Goal: Task Accomplishment & Management: Manage account settings

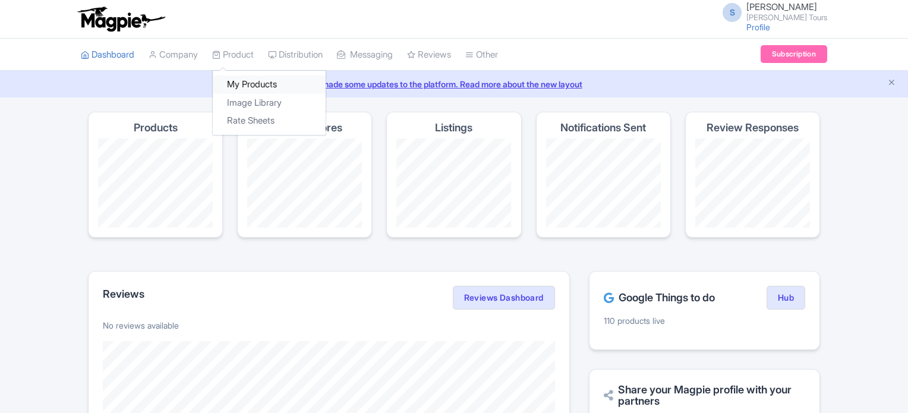
click at [234, 83] on link "My Products" at bounding box center [269, 84] width 113 height 18
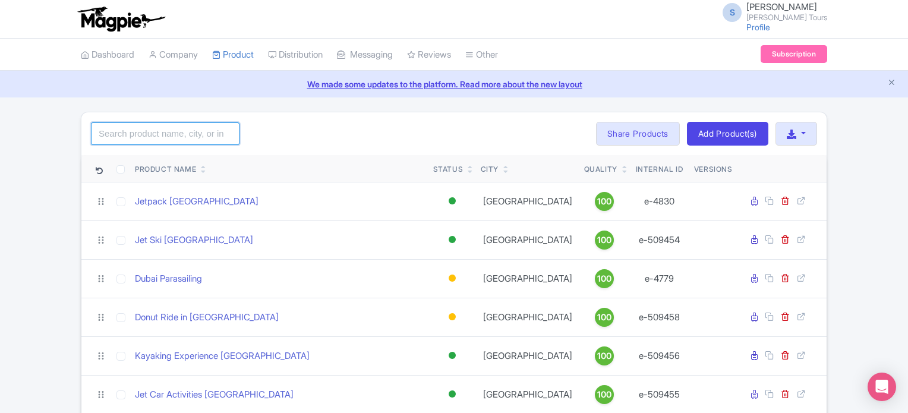
click at [215, 137] on input "search" at bounding box center [165, 133] width 149 height 23
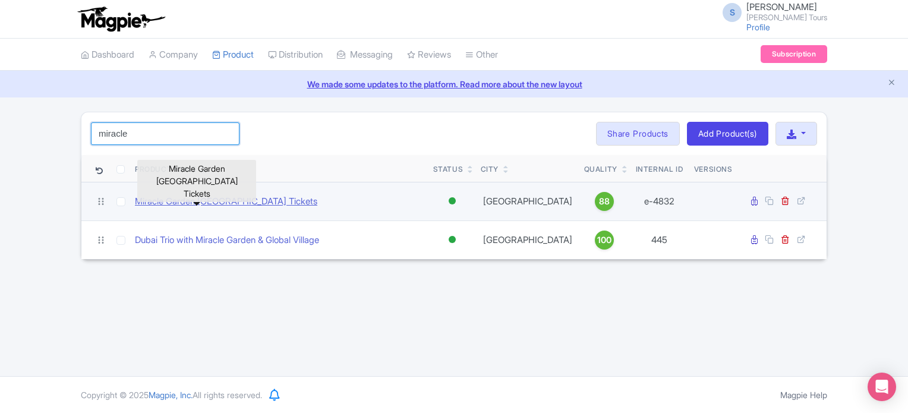
type input "miracle"
click at [228, 203] on link "Miracle Garden Dubai Tickets" at bounding box center [226, 202] width 182 height 14
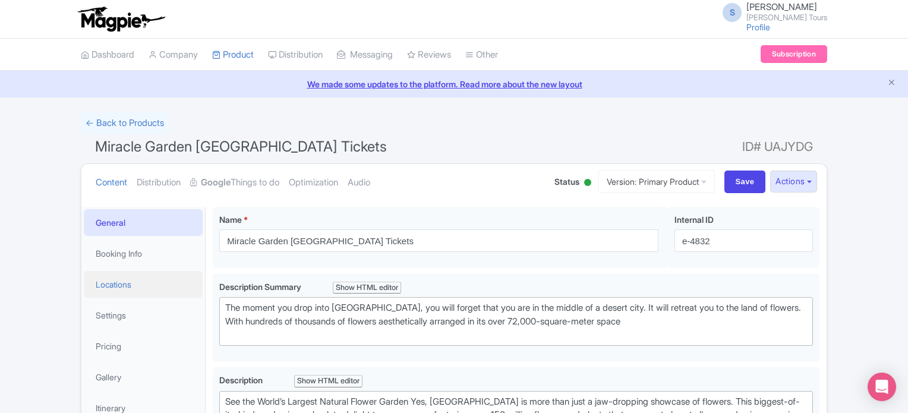
click at [121, 285] on link "Locations" at bounding box center [143, 284] width 119 height 27
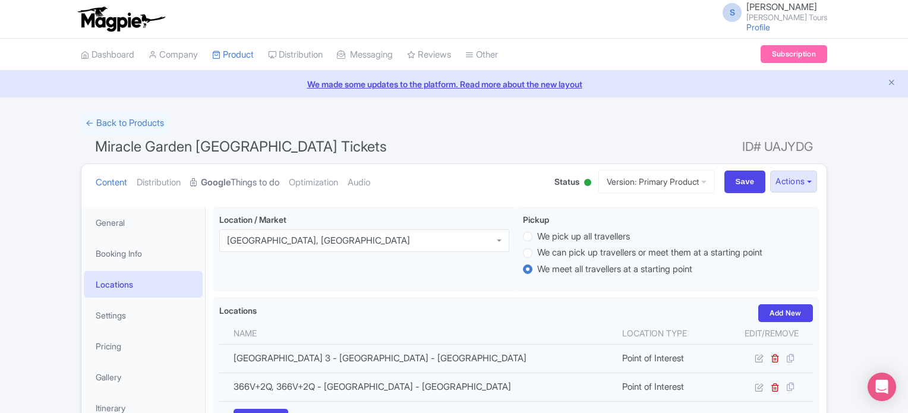
click at [231, 178] on strong "Google" at bounding box center [216, 183] width 30 height 14
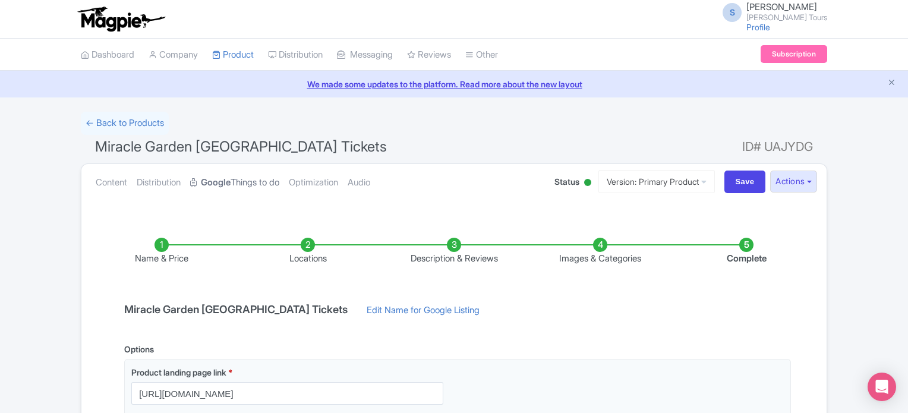
click at [231, 178] on strong "Google" at bounding box center [216, 183] width 30 height 14
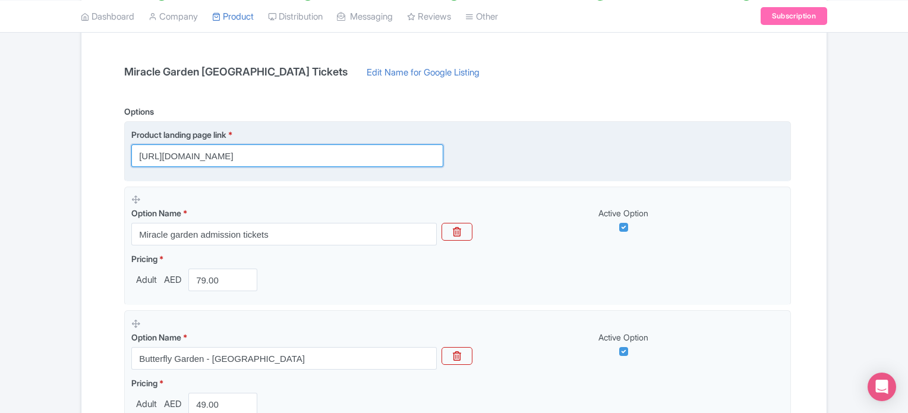
scroll to position [0, 45]
drag, startPoint x: 260, startPoint y: 156, endPoint x: 530, endPoint y: 156, distance: 270.5
click at [530, 156] on div "Product landing page link * https://www.raynatours.com/dubai/culture-and-attrac…" at bounding box center [457, 147] width 653 height 39
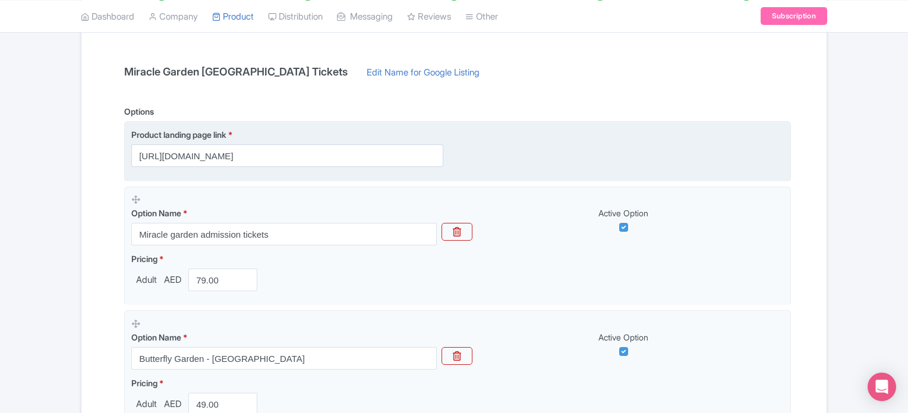
click at [581, 146] on div "Product landing page link * https://www.raynatours.com/dubai/culture-and-attrac…" at bounding box center [457, 147] width 653 height 39
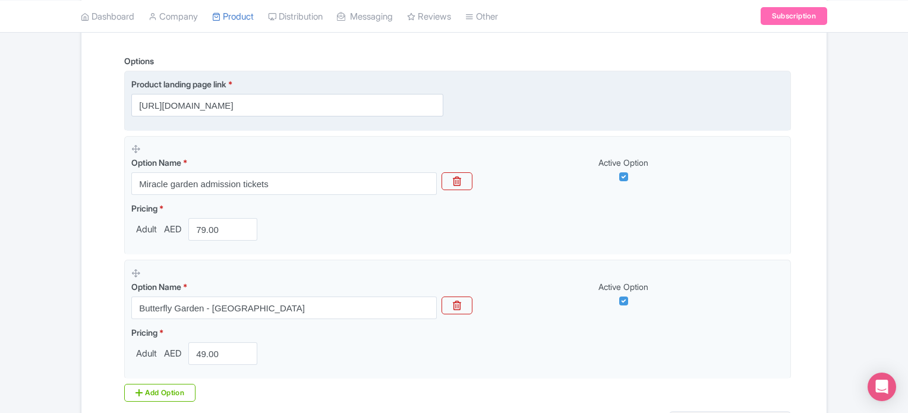
scroll to position [357, 0]
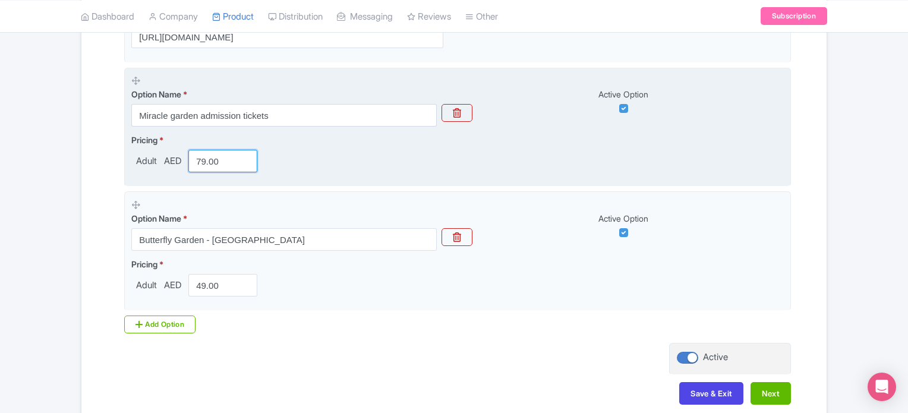
click at [224, 161] on input "79.00" at bounding box center [222, 161] width 69 height 23
type input "95"
click at [516, 178] on fieldset "Option Name * Miracle garden admission tickets Active Option Pricing * Adult AE…" at bounding box center [457, 127] width 667 height 119
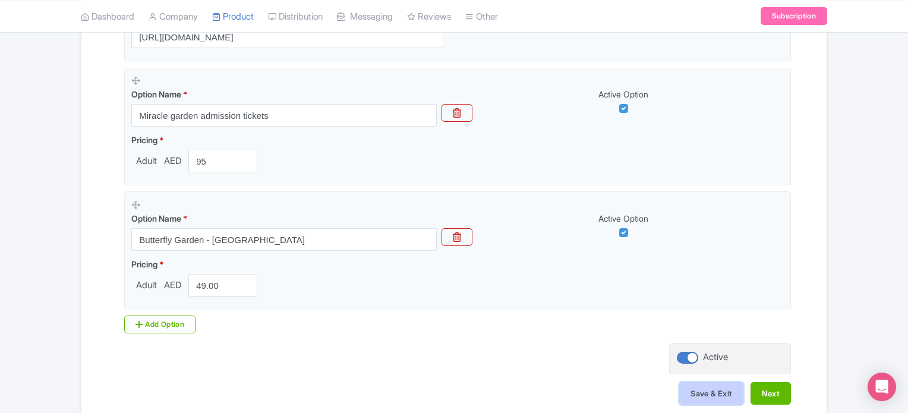
click at [716, 393] on button "Save & Exit" at bounding box center [711, 393] width 64 height 23
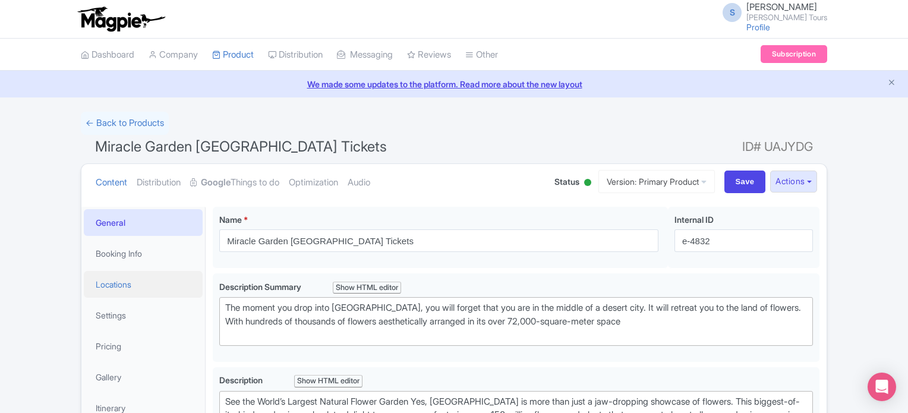
click at [118, 285] on link "Locations" at bounding box center [143, 284] width 119 height 27
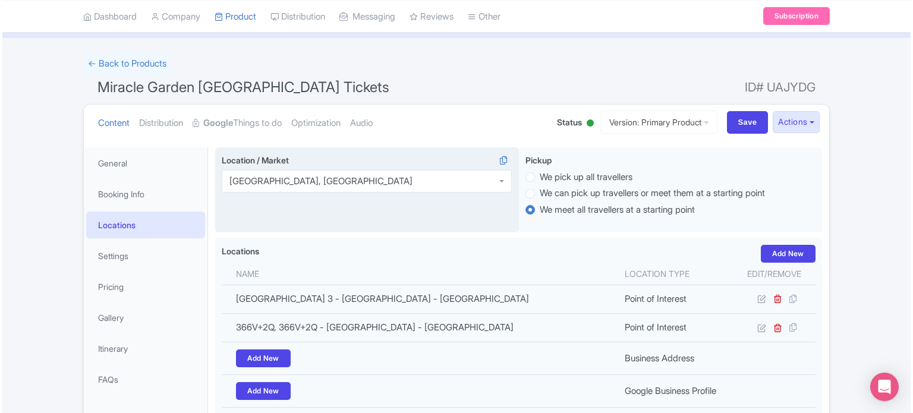
scroll to position [119, 0]
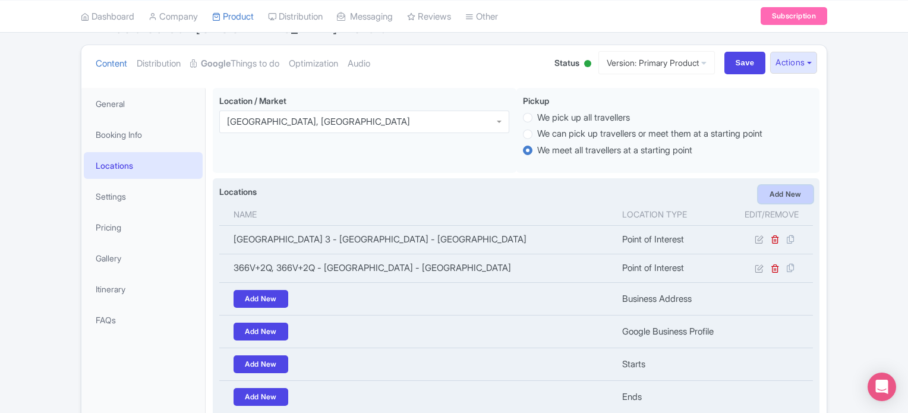
click at [775, 194] on link "Add New" at bounding box center [786, 194] width 55 height 18
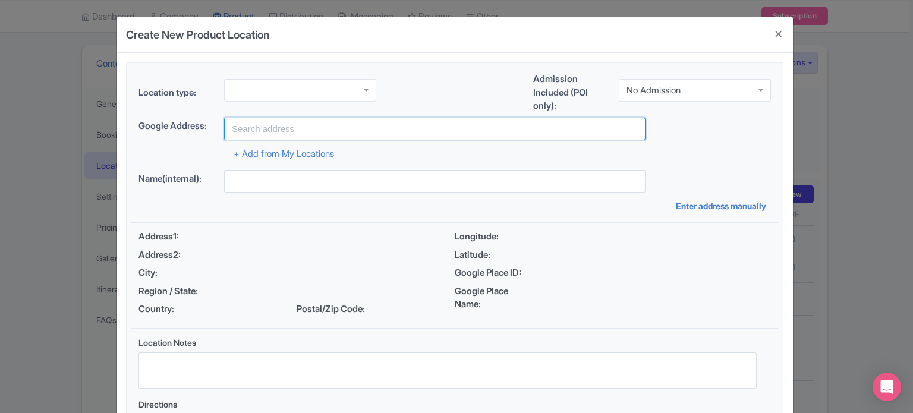
click at [300, 125] on input "text" at bounding box center [434, 129] width 421 height 23
paste input "Street 3 - Al Barsha - Al Barsha South - Dubai - United Arab Emirates"
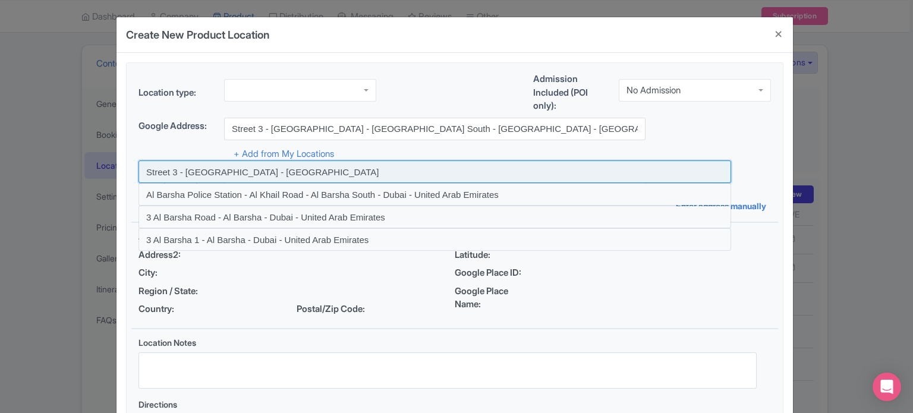
click at [246, 175] on input at bounding box center [435, 171] width 593 height 23
type input "Street 3 - Dubai - United Arab Emirates"
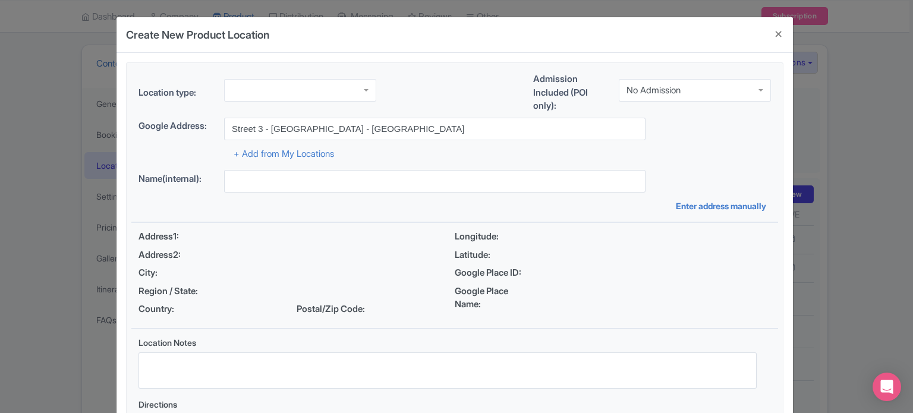
type input "Street 3 - Dubai - United Arab Emirates"
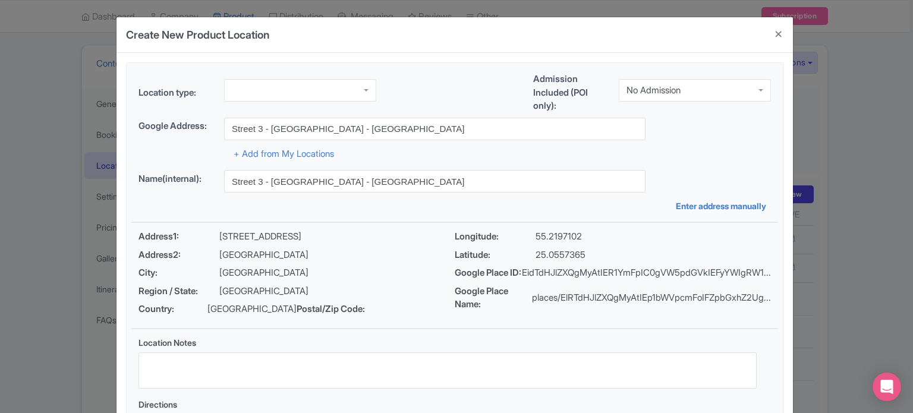
click at [702, 90] on div "No Admission" at bounding box center [695, 90] width 152 height 23
click at [326, 91] on div at bounding box center [300, 90] width 152 height 23
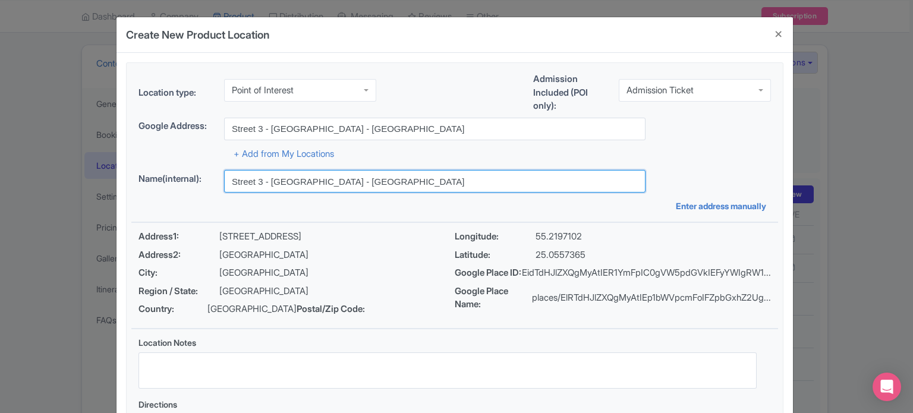
click at [358, 178] on input "Street 3 - [GEOGRAPHIC_DATA] - [GEOGRAPHIC_DATA]" at bounding box center [434, 181] width 421 height 23
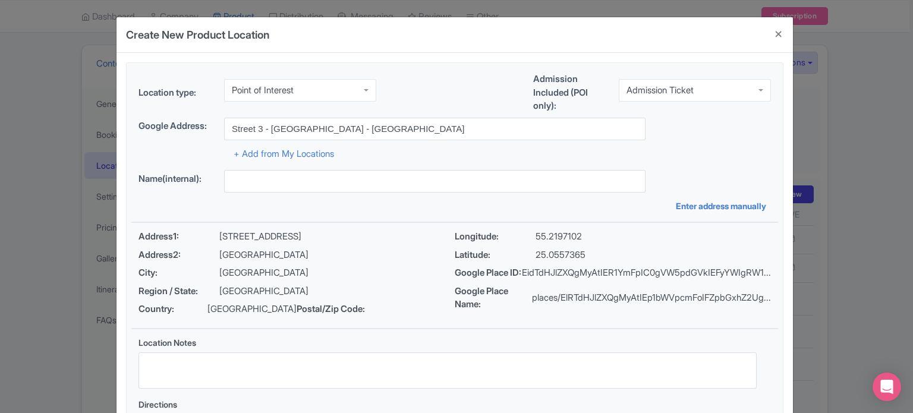
click at [385, 197] on div "Name(internal): Enter address manually" at bounding box center [454, 191] width 647 height 42
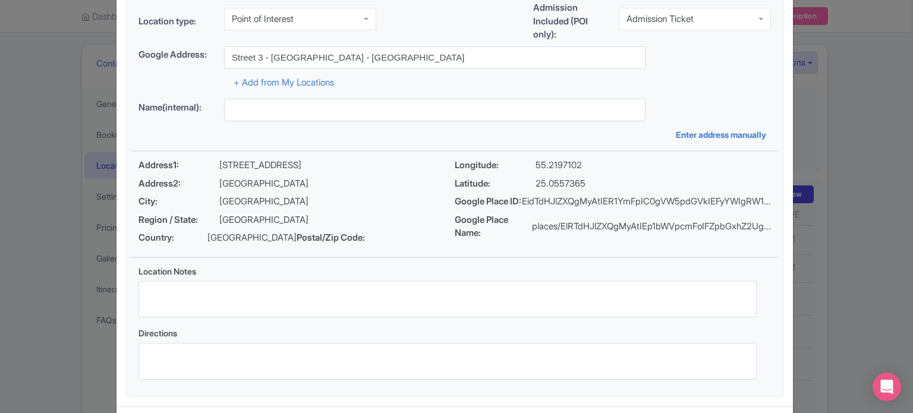
scroll to position [137, 0]
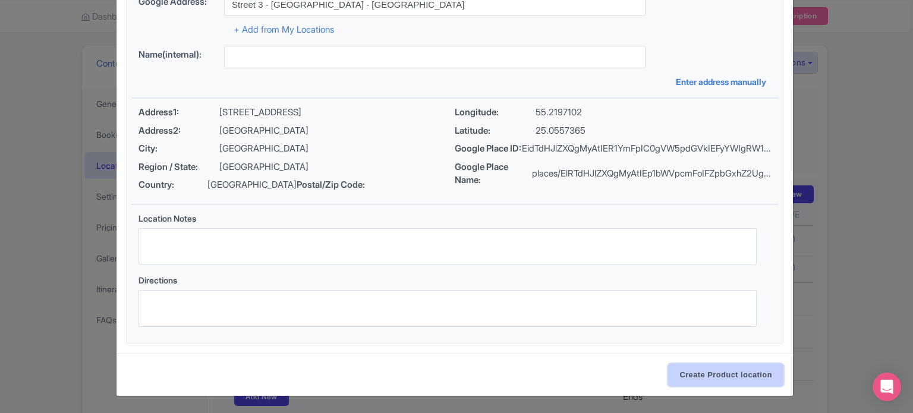
click at [711, 374] on input "Create Product location" at bounding box center [725, 375] width 115 height 23
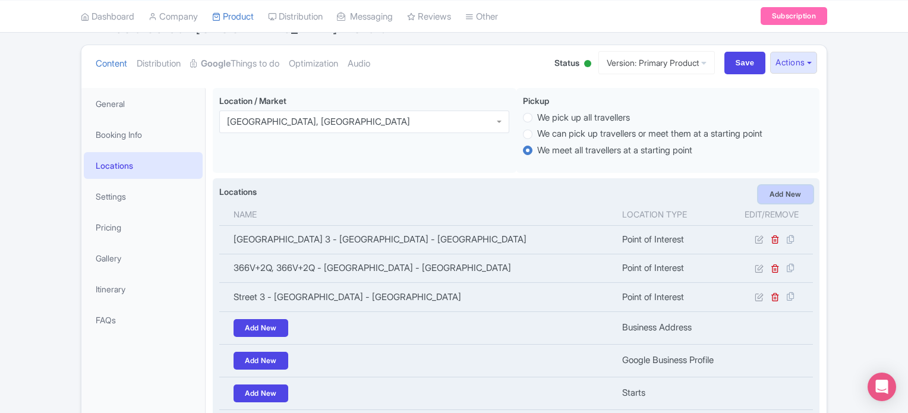
click at [792, 187] on link "Add New" at bounding box center [786, 194] width 55 height 18
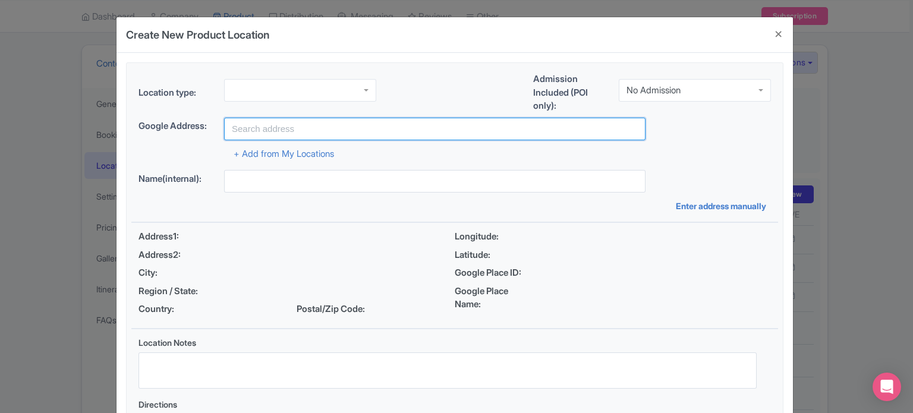
click at [326, 133] on input "text" at bounding box center [434, 129] width 421 height 23
paste input "flower garden dubai"
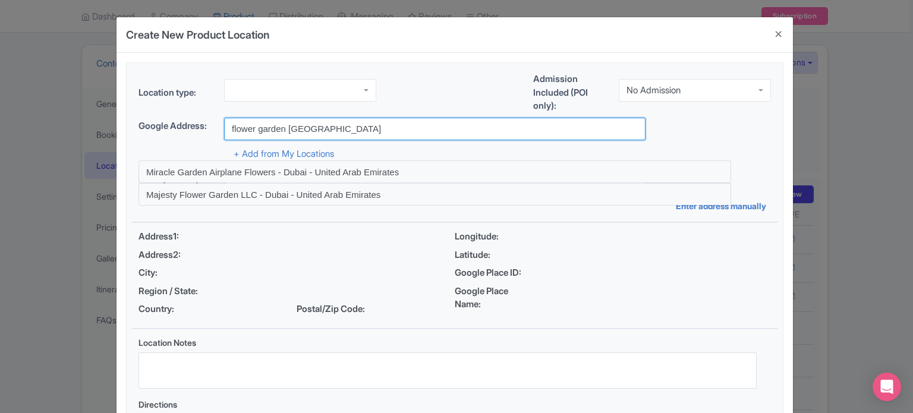
click at [326, 133] on input "flower garden dubai" at bounding box center [434, 129] width 421 height 23
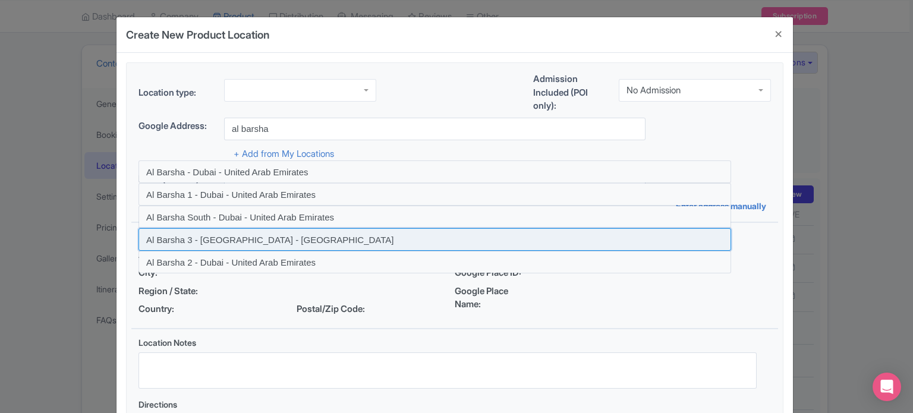
click at [235, 241] on input at bounding box center [435, 239] width 593 height 23
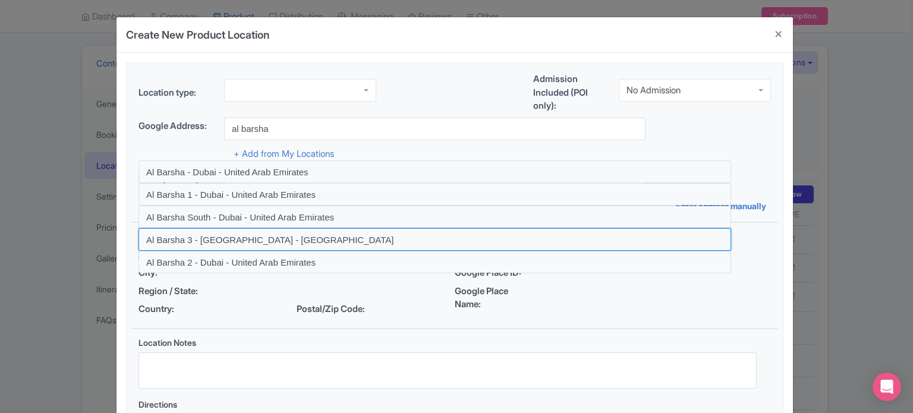
type input "Al Barsha 3 - Dubai - United Arab Emirates"
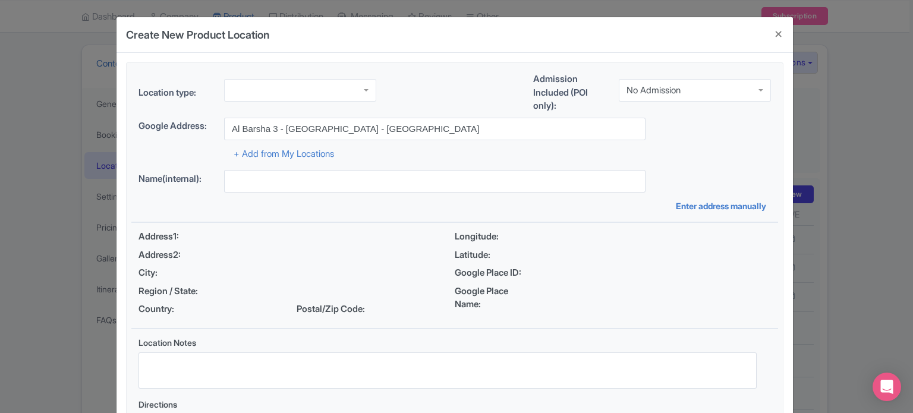
type input "Al Barsha 3 - Dubai - United Arab Emirates"
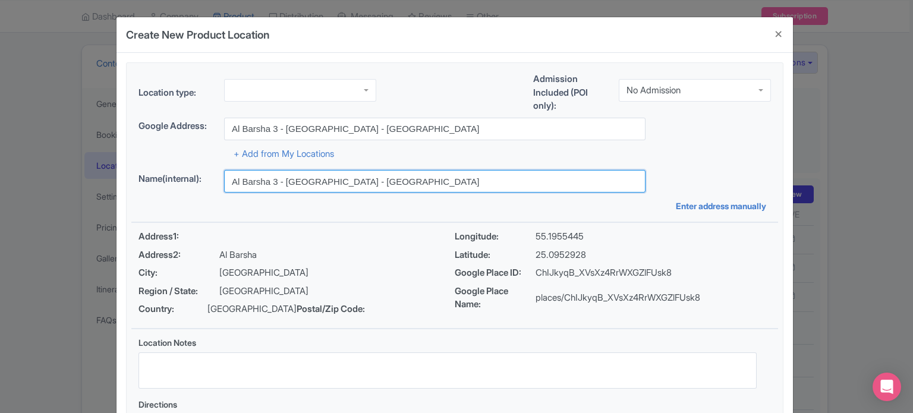
click at [354, 187] on input "Al Barsha 3 - Dubai - United Arab Emirates" at bounding box center [434, 181] width 421 height 23
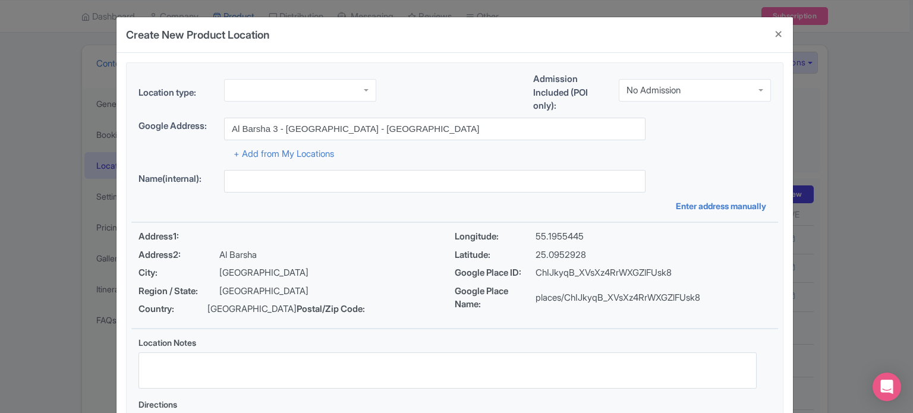
click at [359, 206] on div "Name(internal): Enter address manually" at bounding box center [454, 191] width 647 height 42
click at [332, 93] on div at bounding box center [300, 90] width 152 height 23
click at [647, 154] on div "+ Add from My Locations" at bounding box center [455, 150] width 632 height 21
click at [663, 92] on div "No Admission" at bounding box center [654, 90] width 54 height 11
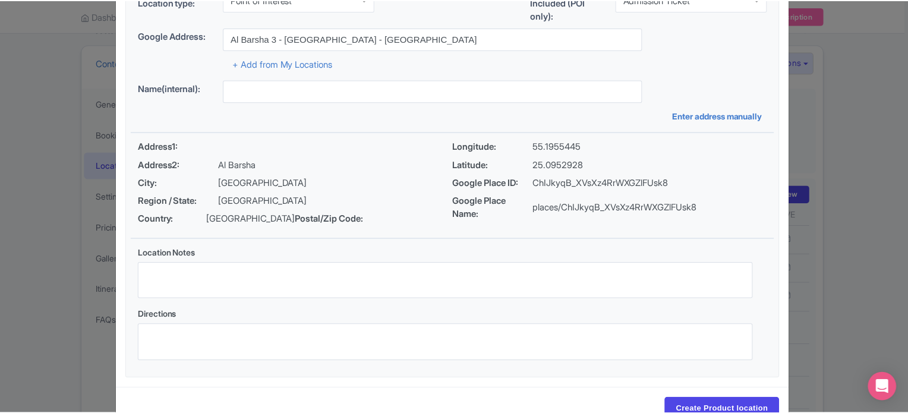
scroll to position [137, 0]
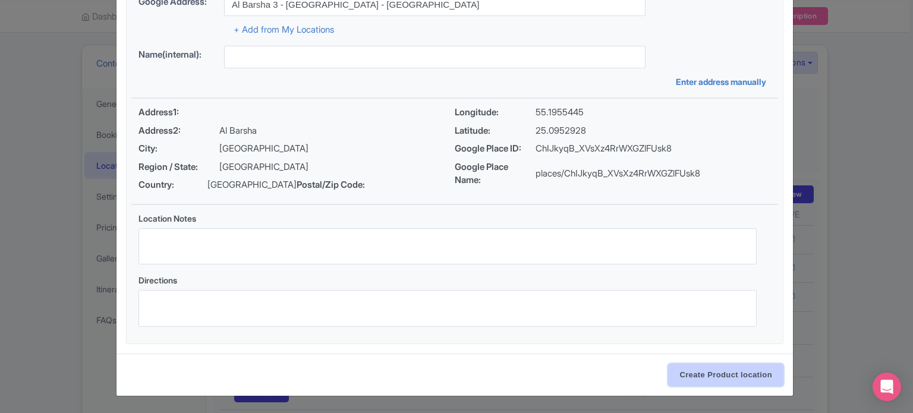
click at [724, 370] on input "Create Product location" at bounding box center [725, 375] width 115 height 23
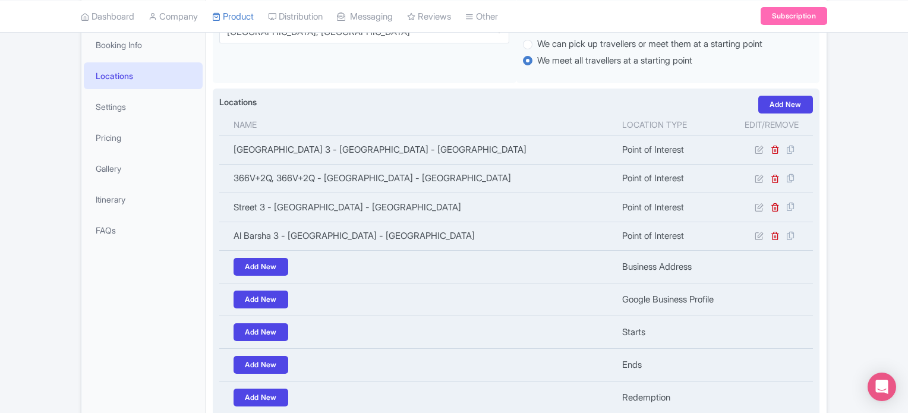
scroll to position [350, 0]
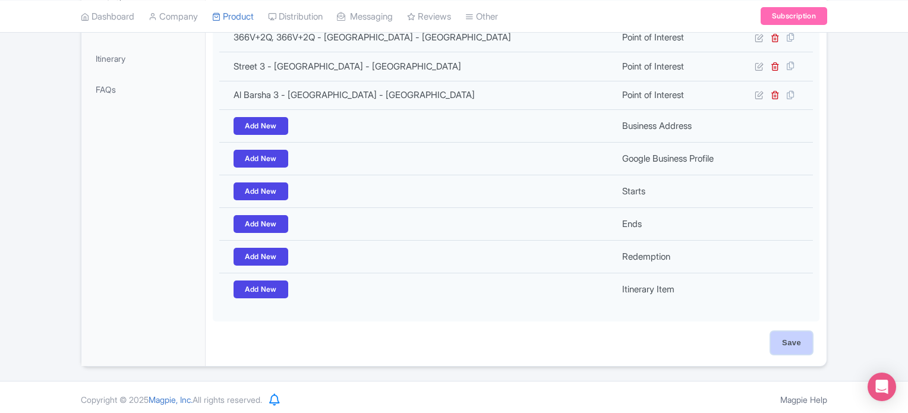
click at [792, 338] on input "Save" at bounding box center [792, 343] width 42 height 23
type input "Update Product"
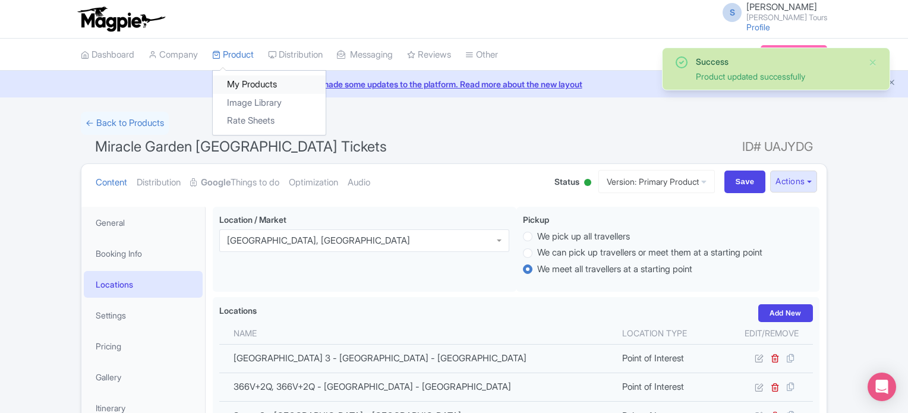
click at [241, 83] on link "My Products" at bounding box center [269, 84] width 113 height 18
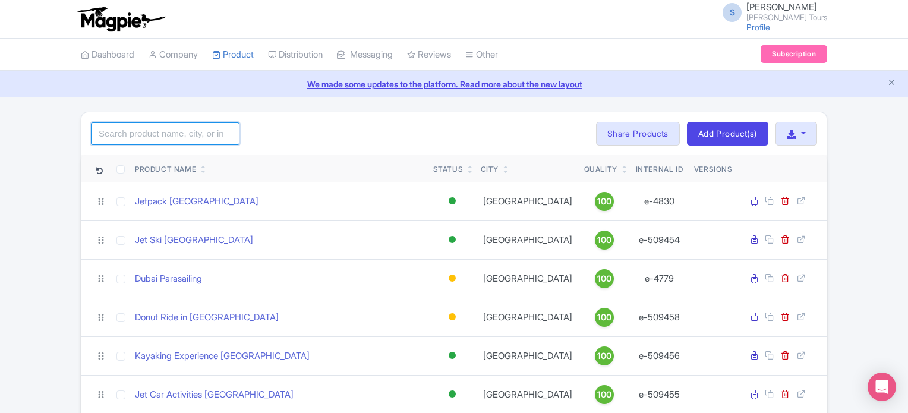
click at [178, 137] on input "search" at bounding box center [165, 133] width 149 height 23
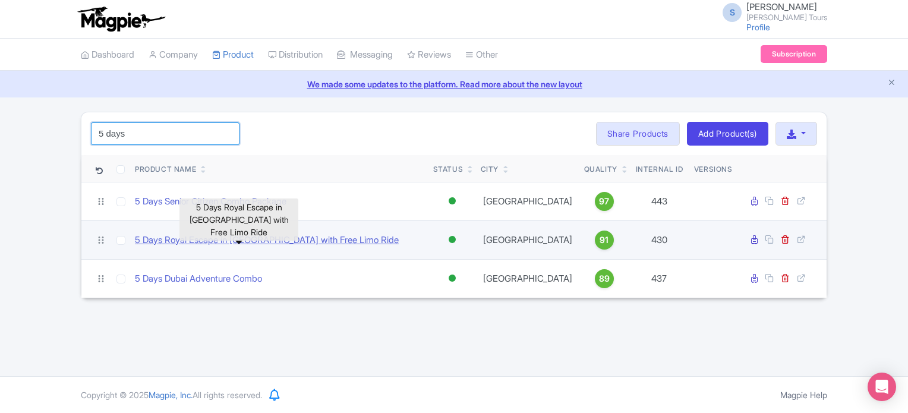
type input "5 days"
click at [226, 240] on link "5 Days Royal Escape in [GEOGRAPHIC_DATA] with Free Limo Ride" at bounding box center [267, 241] width 264 height 14
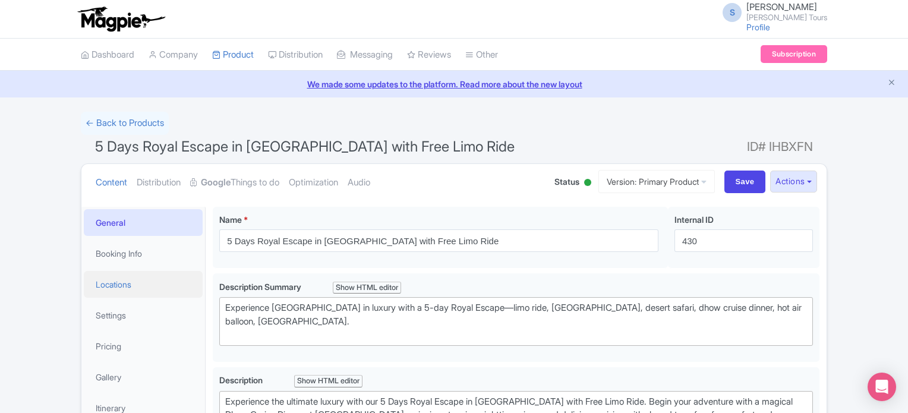
click at [113, 289] on link "Locations" at bounding box center [143, 284] width 119 height 27
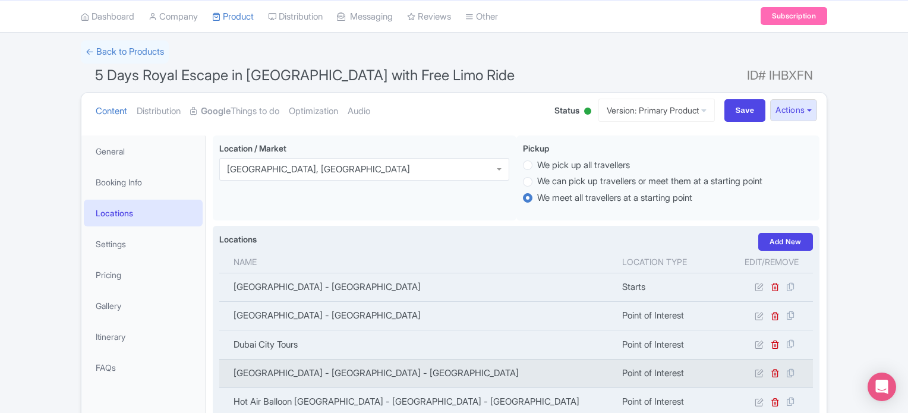
scroll to position [59, 0]
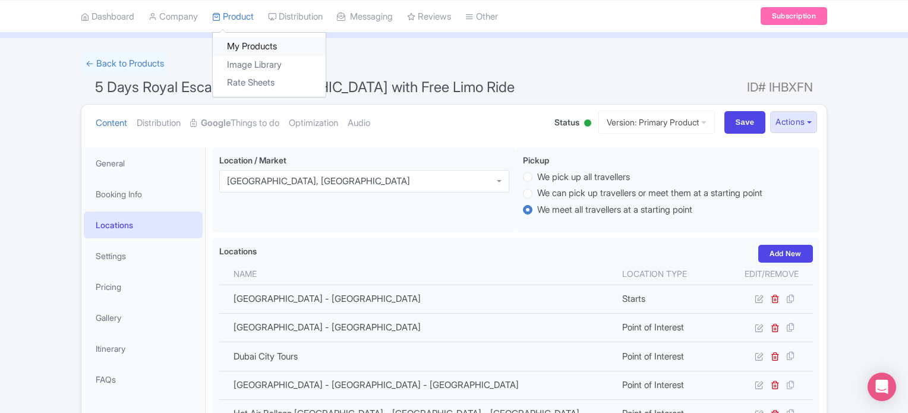
click at [240, 49] on link "My Products" at bounding box center [269, 46] width 113 height 18
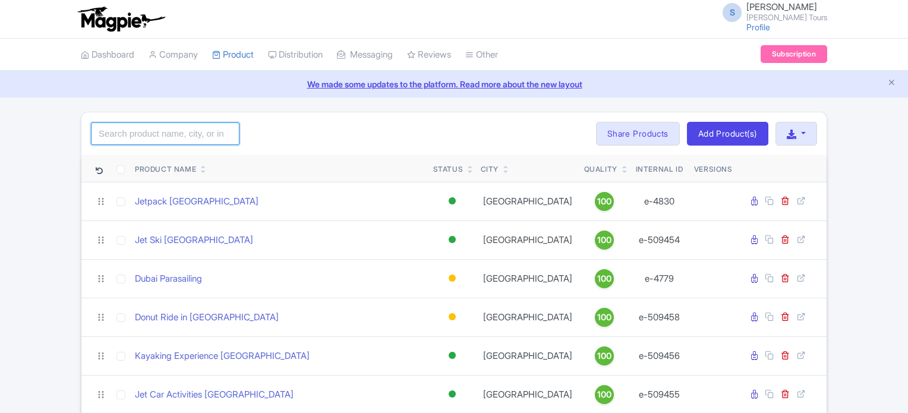
click at [175, 134] on input "search" at bounding box center [165, 133] width 149 height 23
paste input "Dubai Trio with Miracle Garden & Global Village"
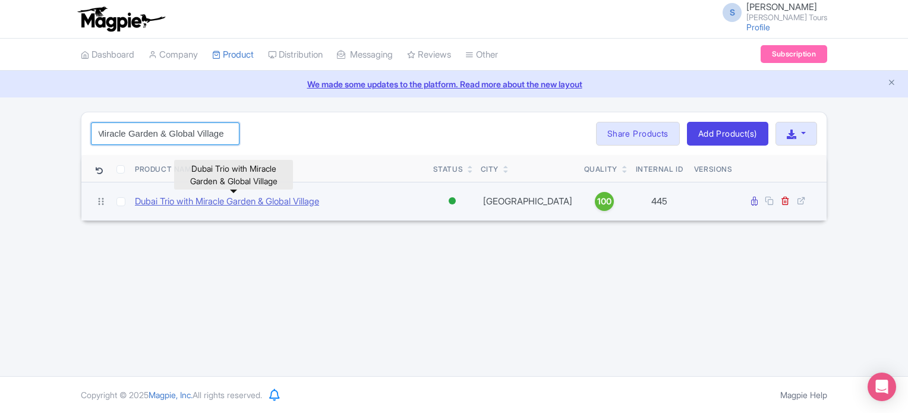
type input "Dubai Trio with Miracle Garden & Global Village"
click at [282, 202] on link "Dubai Trio with Miracle Garden & Global Village" at bounding box center [227, 202] width 184 height 14
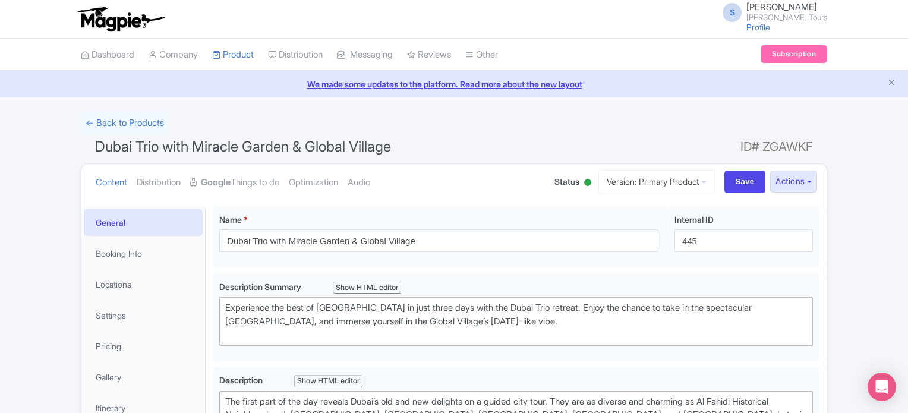
click at [272, 144] on span "Dubai Trio with Miracle Garden & Global Village" at bounding box center [243, 146] width 296 height 17
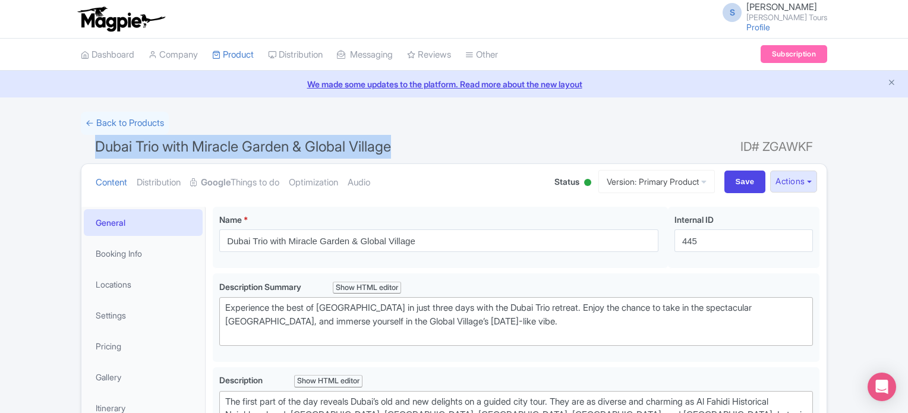
click at [272, 144] on span "Dubai Trio with Miracle Garden & Global Village" at bounding box center [243, 146] width 296 height 17
click at [110, 279] on link "Locations" at bounding box center [143, 284] width 119 height 27
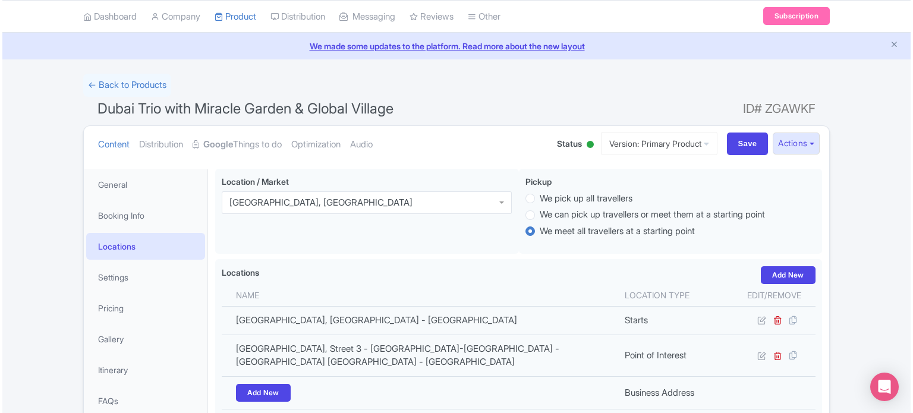
scroll to position [119, 0]
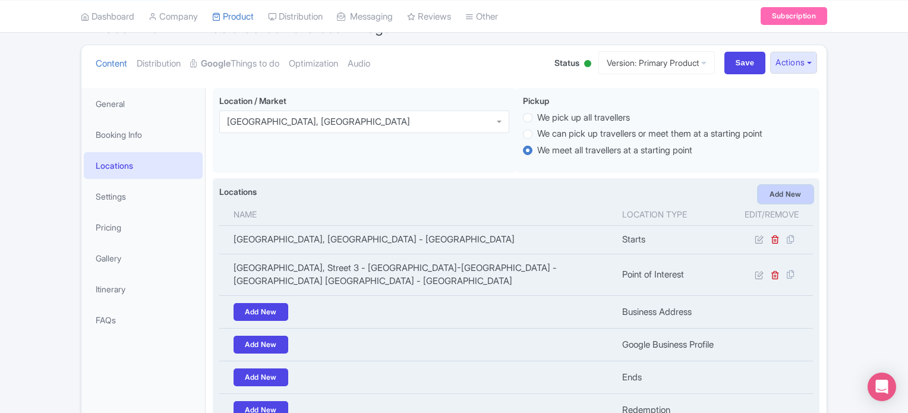
click at [788, 197] on link "Add New" at bounding box center [786, 194] width 55 height 18
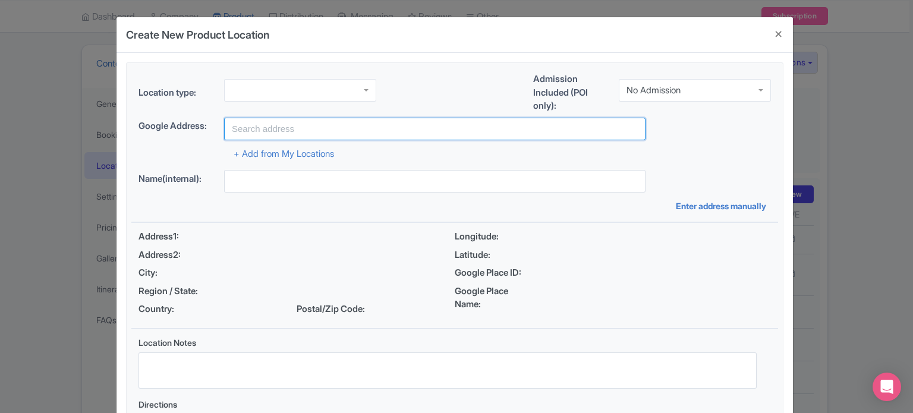
click at [344, 123] on input "text" at bounding box center [434, 129] width 421 height 23
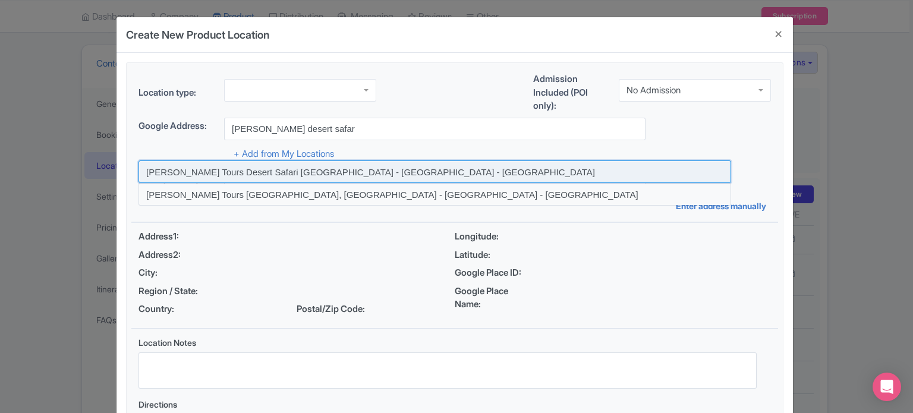
click at [333, 173] on input at bounding box center [435, 171] width 593 height 23
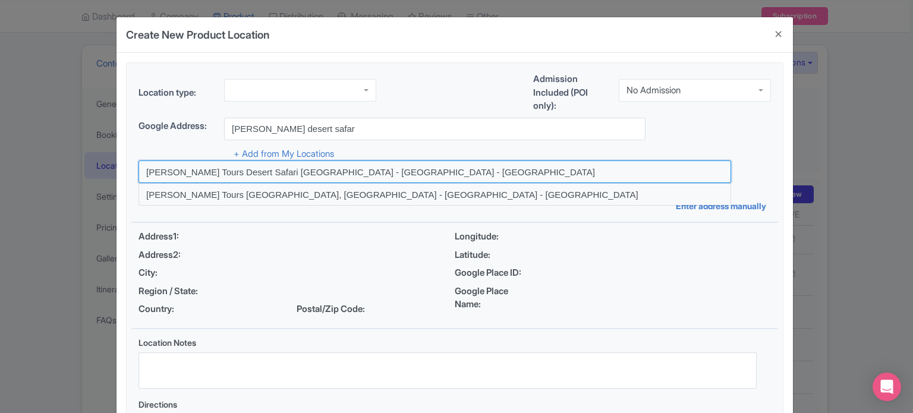
type input "[PERSON_NAME] Tours Desert Safari [GEOGRAPHIC_DATA] - [GEOGRAPHIC_DATA] - [GEOG…"
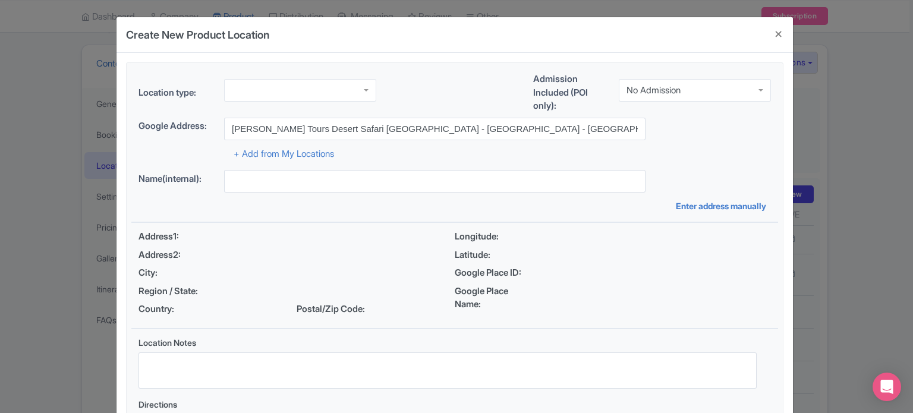
type input "[PERSON_NAME] Tours Desert Safari [GEOGRAPHIC_DATA] - [GEOGRAPHIC_DATA] - [GEOG…"
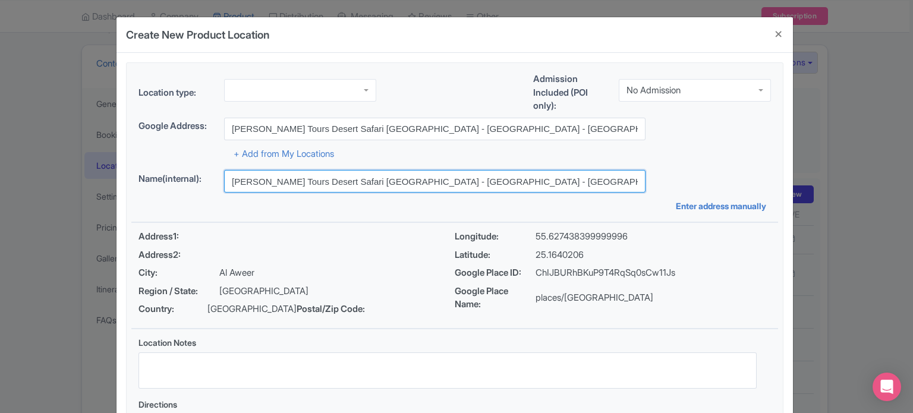
click at [405, 181] on input "[PERSON_NAME] Tours Desert Safari [GEOGRAPHIC_DATA] - [GEOGRAPHIC_DATA] - [GEOG…" at bounding box center [434, 181] width 421 height 23
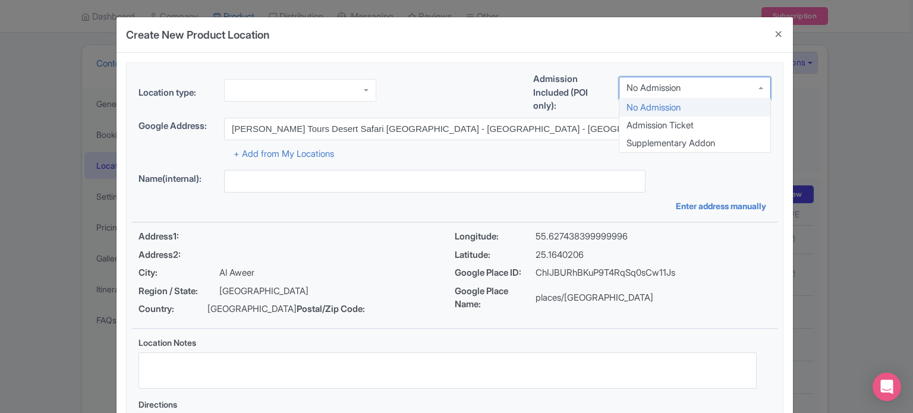
click at [703, 87] on div "No Admission" at bounding box center [695, 88] width 152 height 23
click at [344, 97] on div at bounding box center [300, 90] width 152 height 23
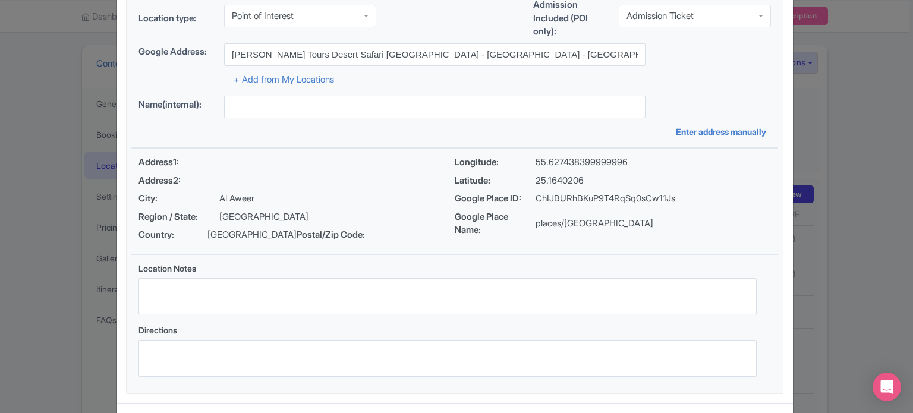
scroll to position [137, 0]
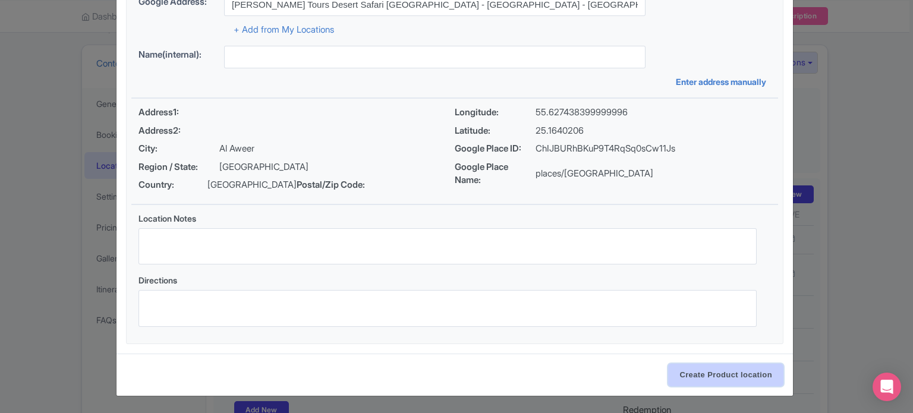
click at [723, 374] on input "Create Product location" at bounding box center [725, 375] width 115 height 23
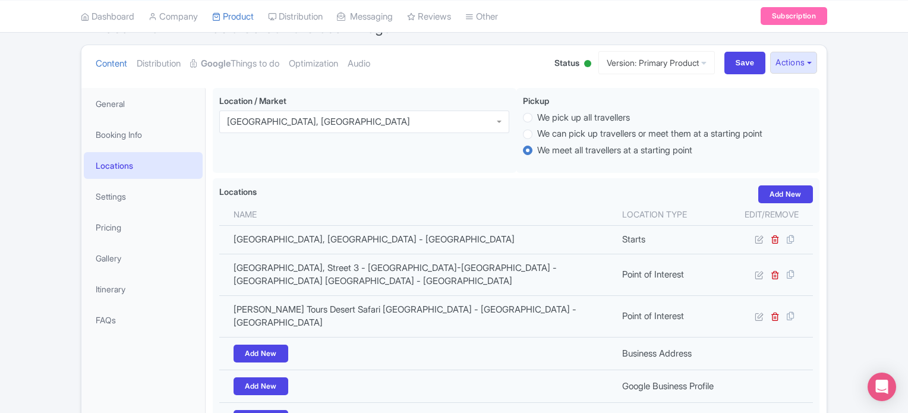
click at [502, 175] on div "Location / Market Dubai, United Arab Emirates Dubai, United Arab Emirates Picku…" at bounding box center [516, 133] width 607 height 90
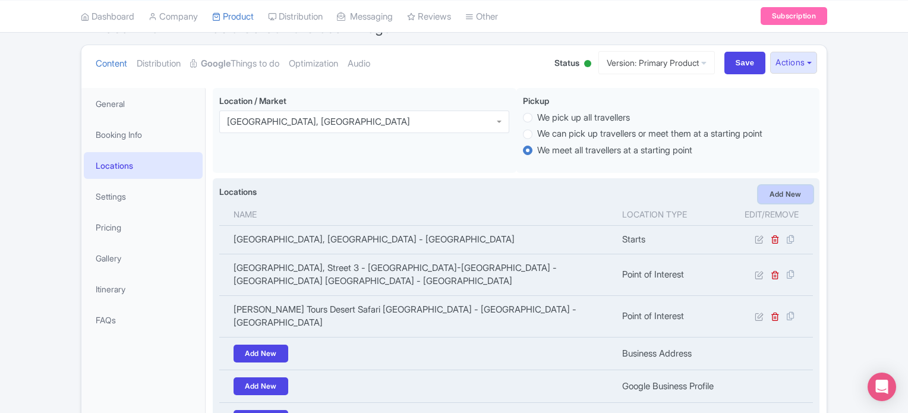
click at [791, 190] on link "Add New" at bounding box center [786, 194] width 55 height 18
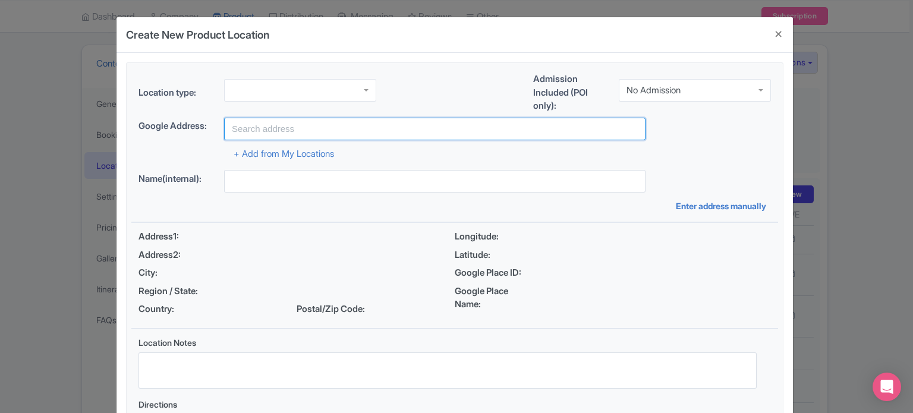
click at [316, 123] on input "text" at bounding box center [434, 129] width 421 height 23
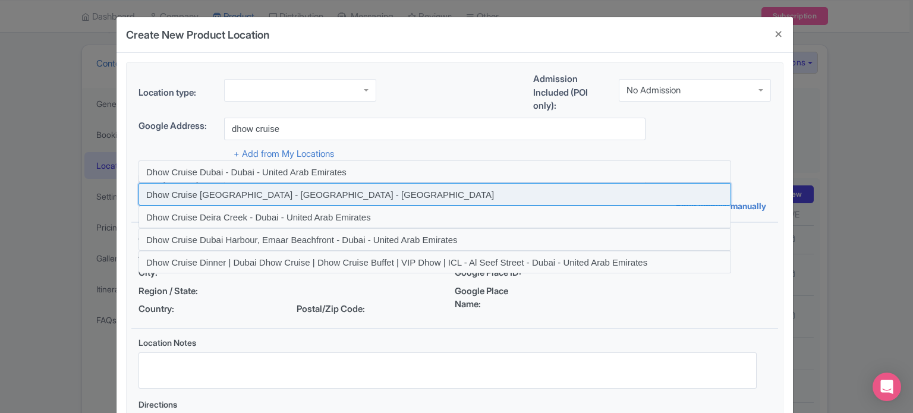
click at [274, 196] on input at bounding box center [435, 194] width 593 height 23
type input "Dhow Cruise [GEOGRAPHIC_DATA] - [GEOGRAPHIC_DATA] - [GEOGRAPHIC_DATA]"
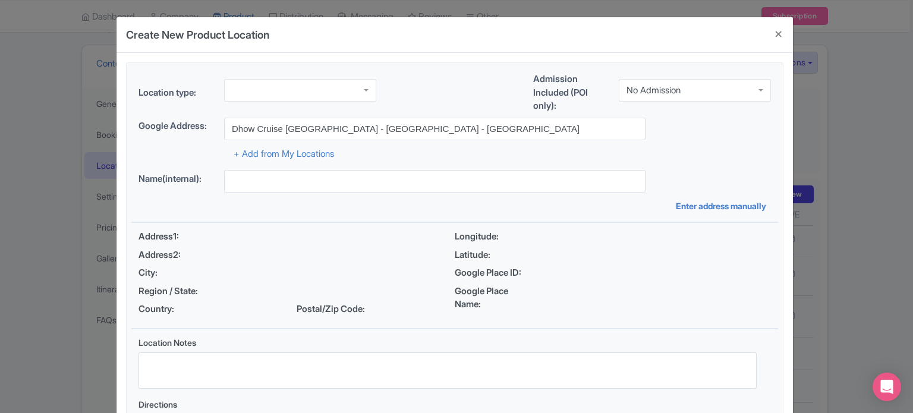
type input "Dhow Cruise [GEOGRAPHIC_DATA] - [GEOGRAPHIC_DATA] - [GEOGRAPHIC_DATA]"
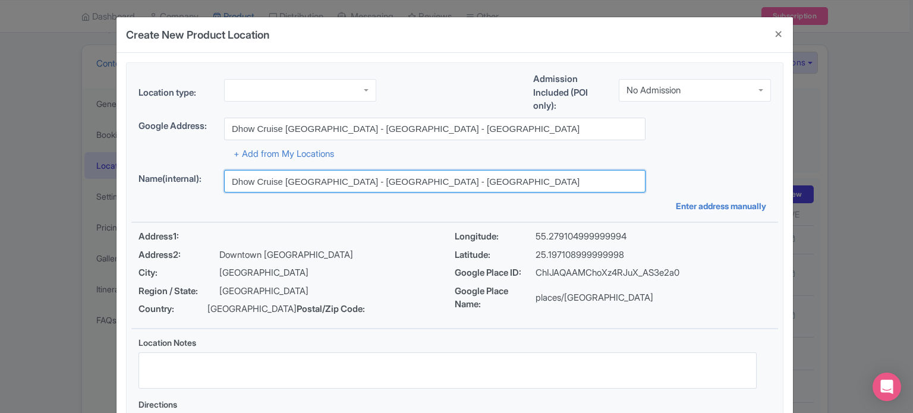
click at [449, 183] on input "Dhow Cruise [GEOGRAPHIC_DATA] - [GEOGRAPHIC_DATA] - [GEOGRAPHIC_DATA]" at bounding box center [434, 181] width 421 height 23
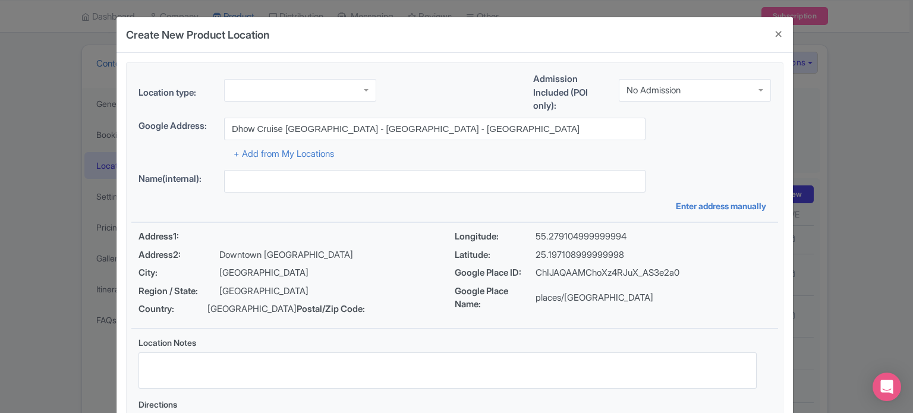
click at [325, 86] on div at bounding box center [300, 90] width 152 height 23
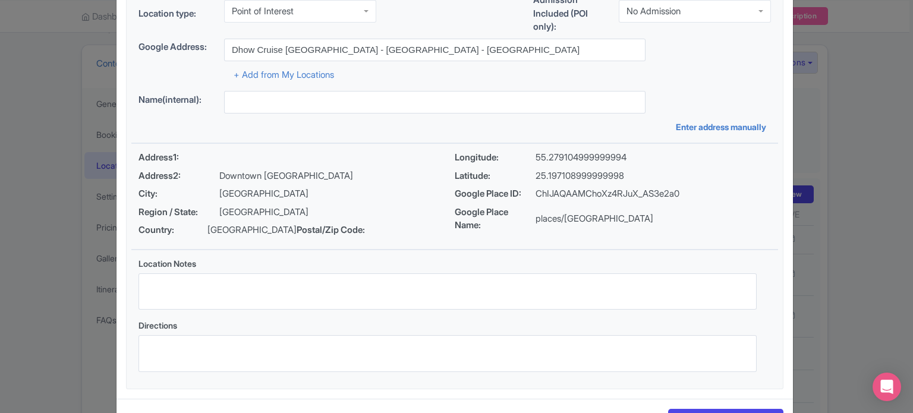
scroll to position [0, 0]
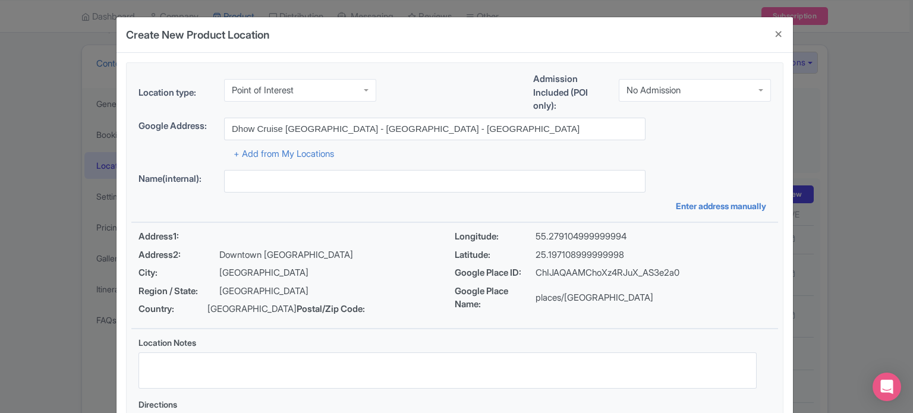
click at [674, 90] on div "No Admission" at bounding box center [654, 90] width 54 height 11
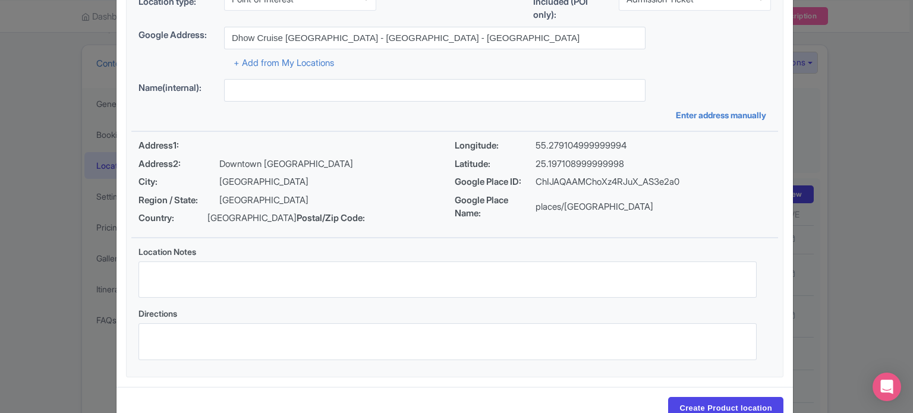
scroll to position [137, 0]
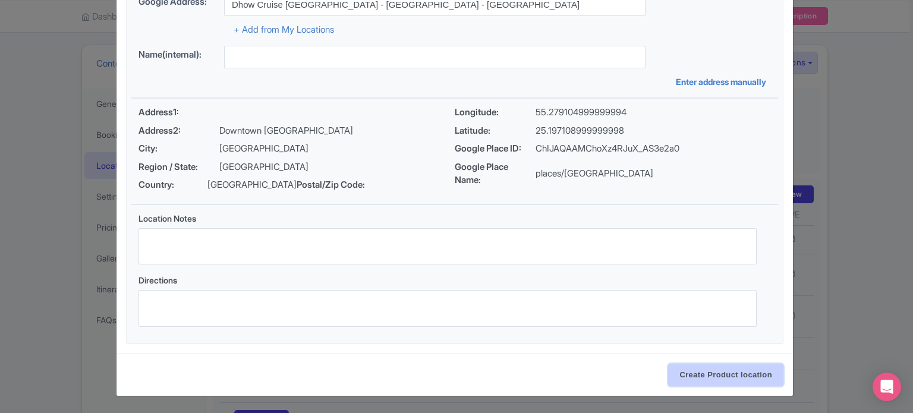
click at [726, 380] on input "Create Product location" at bounding box center [725, 375] width 115 height 23
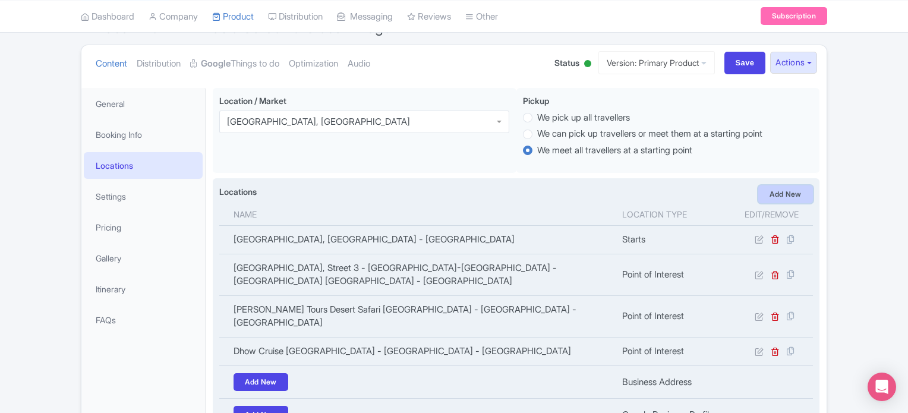
click at [789, 193] on link "Add New" at bounding box center [786, 194] width 55 height 18
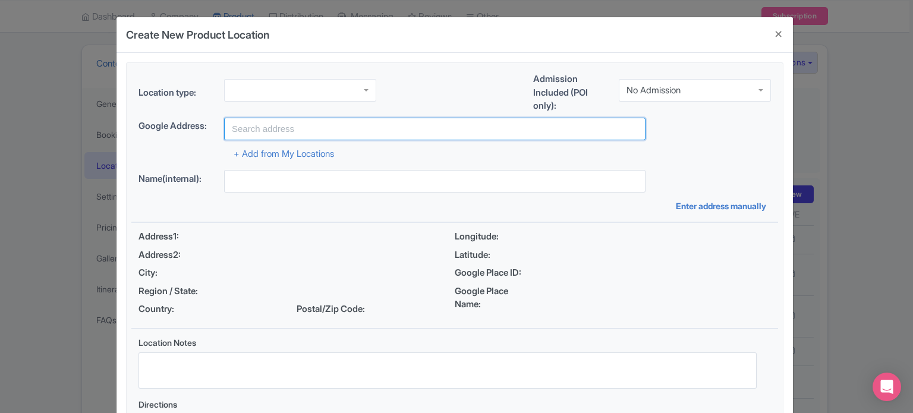
click at [297, 122] on input "text" at bounding box center [434, 129] width 421 height 23
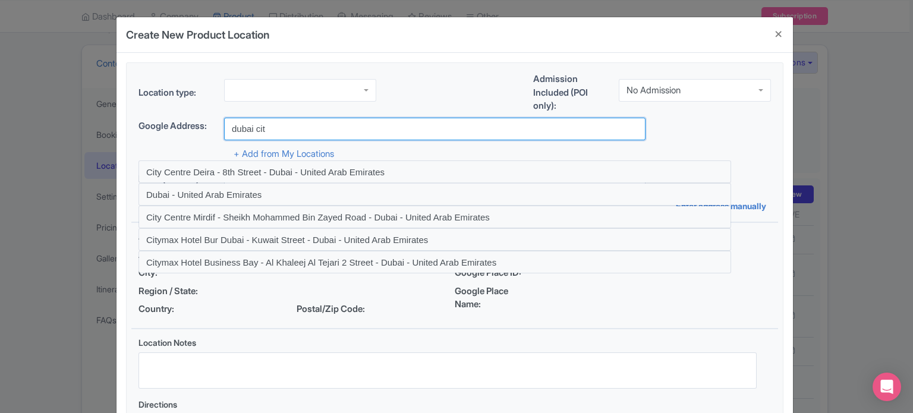
click at [309, 130] on input "dubai cit" at bounding box center [434, 129] width 421 height 23
paste input "Museum of Future"
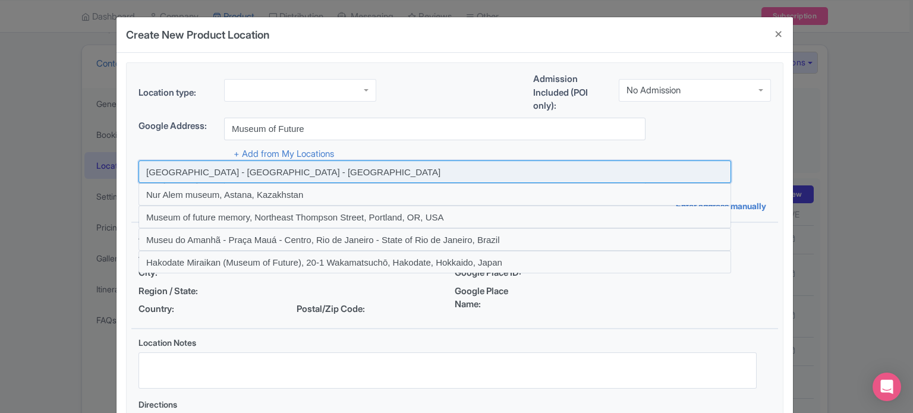
click at [309, 172] on input at bounding box center [435, 171] width 593 height 23
type input "Museum of The Future - Sheikh Zayed Road - Dubai - United Arab Emirates"
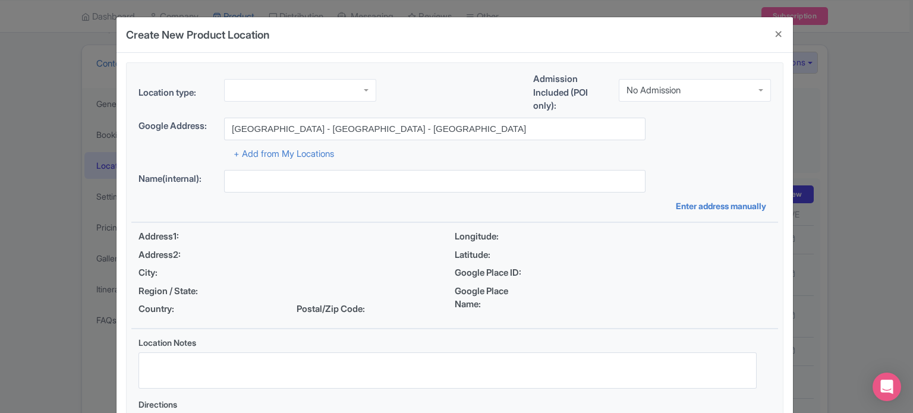
type input "Museum of The Future - Sheikh Zayed Road - Dubai - United Arab Emirates"
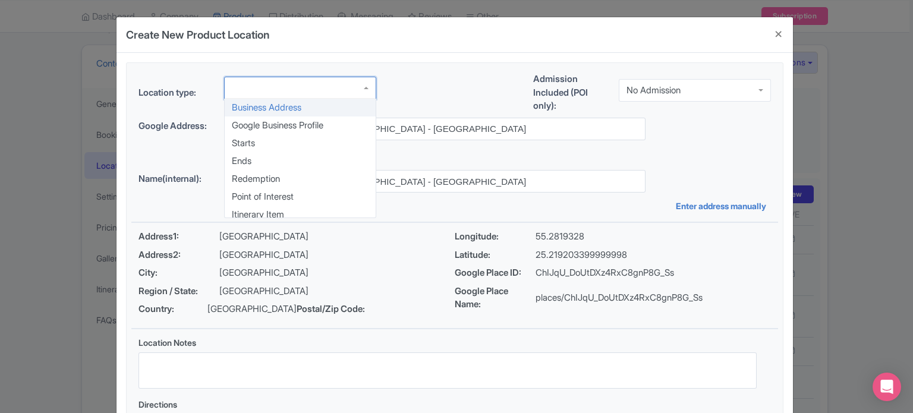
click at [325, 84] on div at bounding box center [300, 88] width 152 height 23
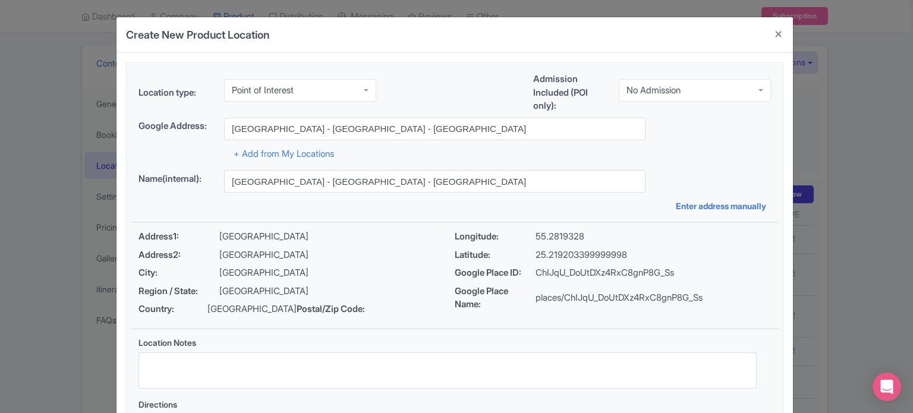
scroll to position [0, 0]
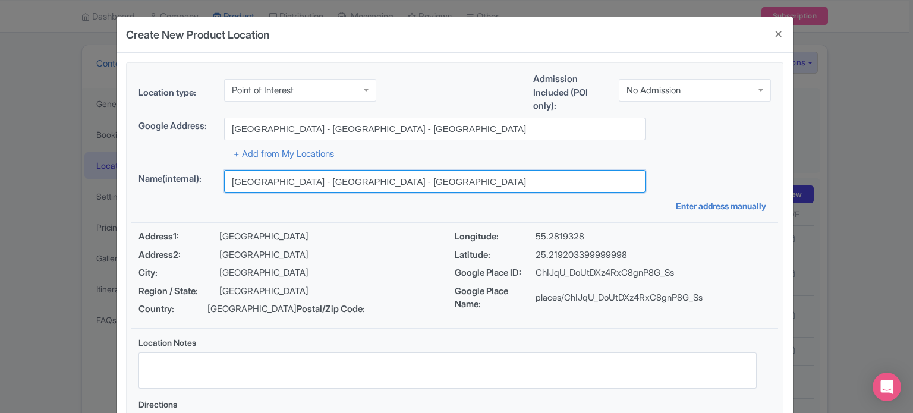
click at [328, 175] on input "Museum of The Future - Sheikh Zayed Road - Dubai - United Arab Emirates" at bounding box center [434, 181] width 421 height 23
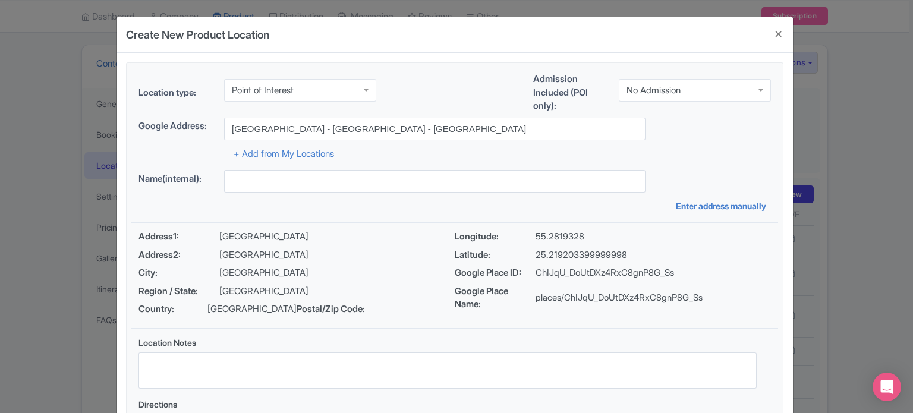
click at [483, 195] on div "Name(internal): Enter address manually" at bounding box center [454, 191] width 647 height 42
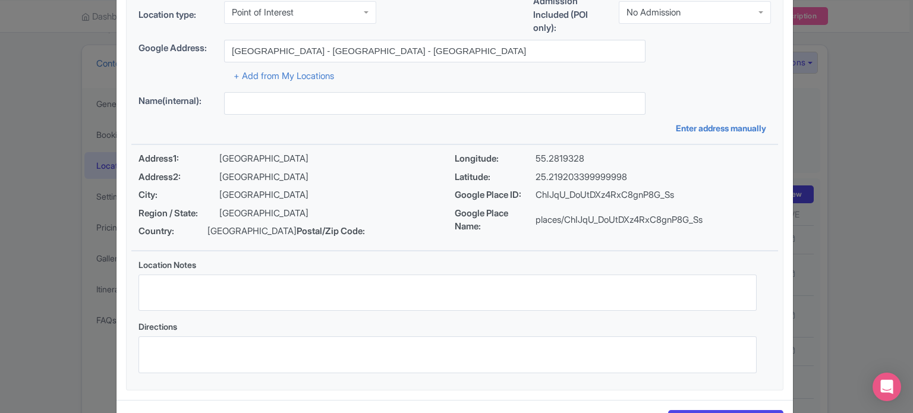
scroll to position [137, 0]
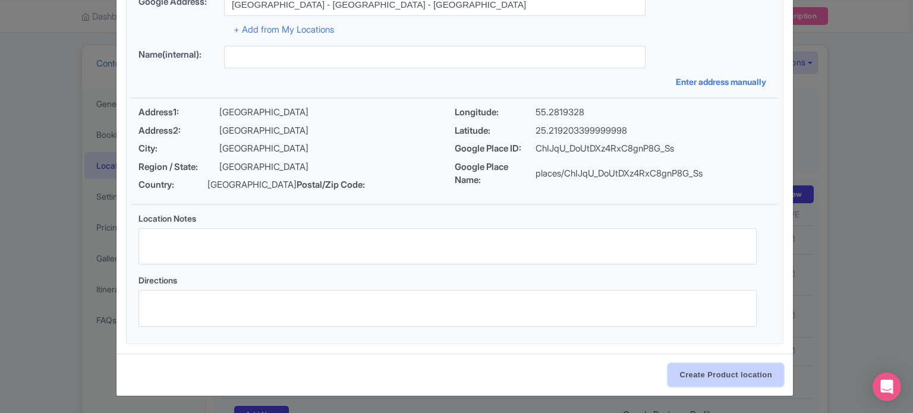
click at [717, 382] on input "Create Product location" at bounding box center [725, 375] width 115 height 23
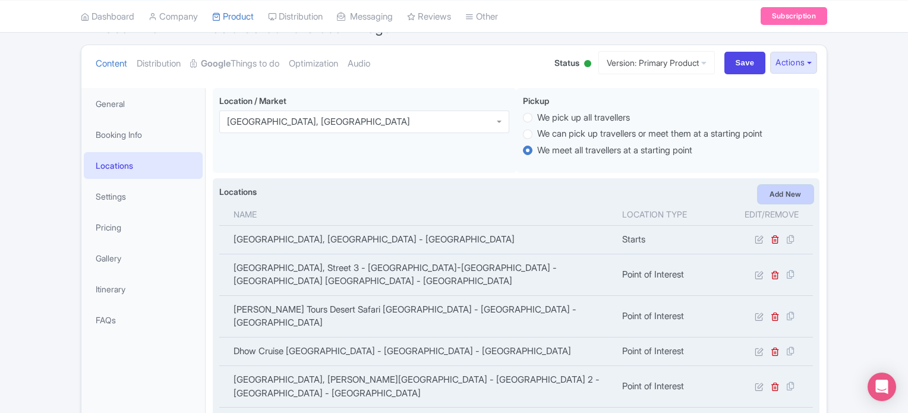
click at [800, 194] on link "Add New" at bounding box center [786, 194] width 55 height 18
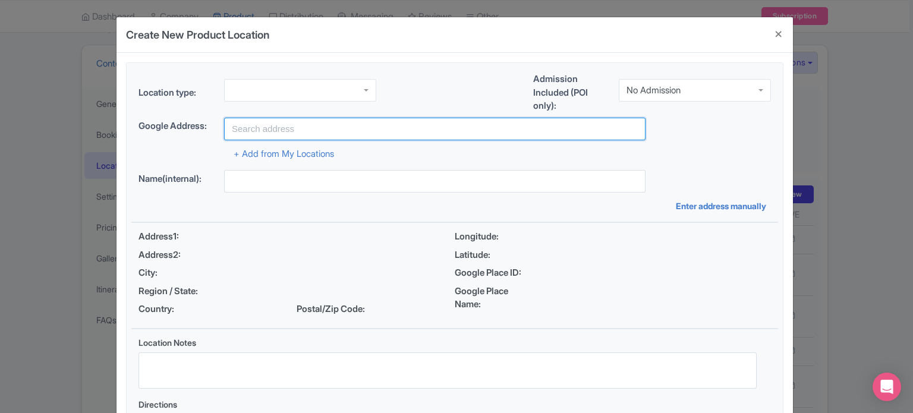
click at [297, 129] on input "text" at bounding box center [434, 129] width 421 height 23
paste input "Burj Al Arab"
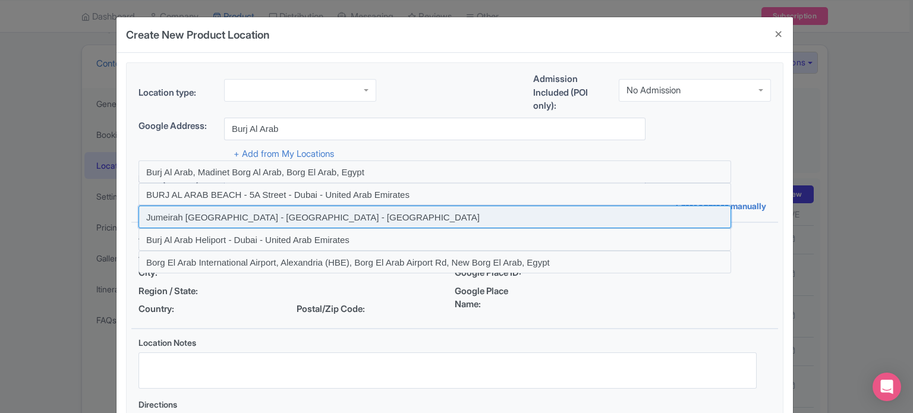
click at [292, 220] on input at bounding box center [435, 217] width 593 height 23
type input "Jumeirah [GEOGRAPHIC_DATA] - [GEOGRAPHIC_DATA] - [GEOGRAPHIC_DATA]"
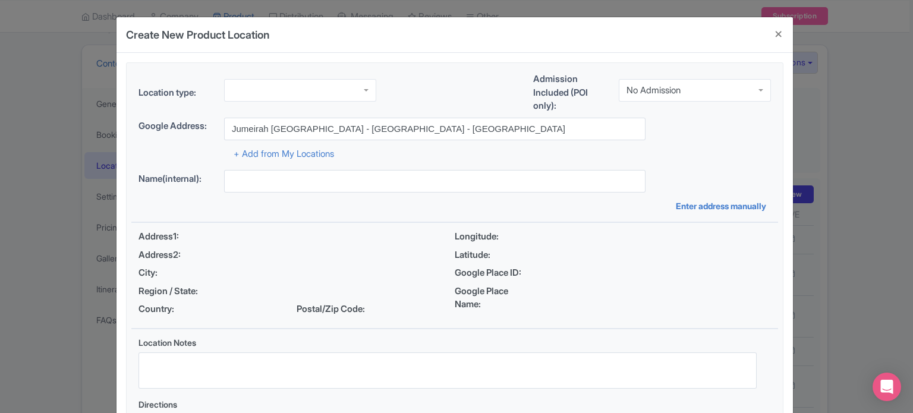
type input "Jumeirah [GEOGRAPHIC_DATA] - [GEOGRAPHIC_DATA] - [GEOGRAPHIC_DATA]"
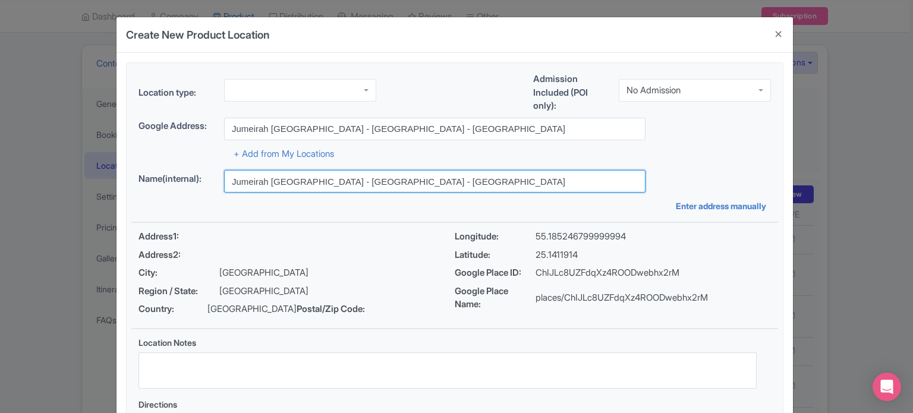
click at [335, 182] on input "Jumeirah [GEOGRAPHIC_DATA] - [GEOGRAPHIC_DATA] - [GEOGRAPHIC_DATA]" at bounding box center [434, 181] width 421 height 23
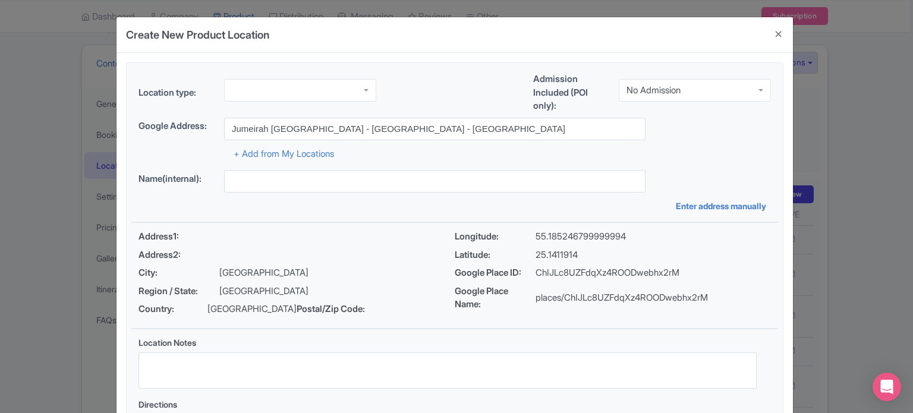
click at [681, 85] on div "No Admission" at bounding box center [654, 90] width 54 height 11
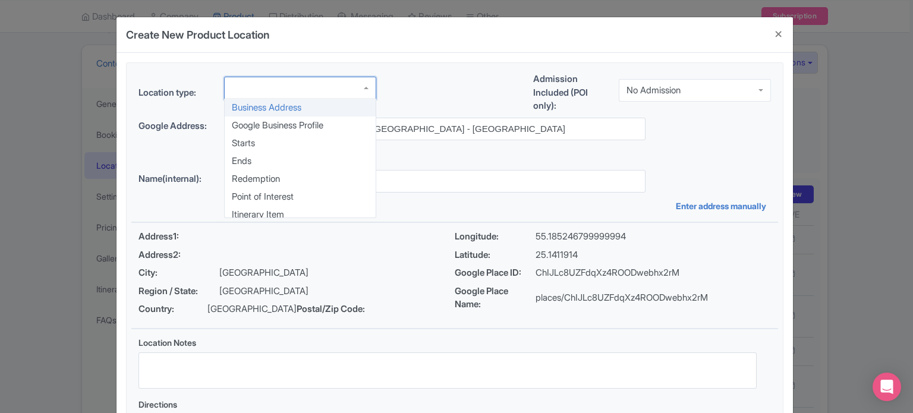
click at [313, 86] on div at bounding box center [300, 88] width 152 height 23
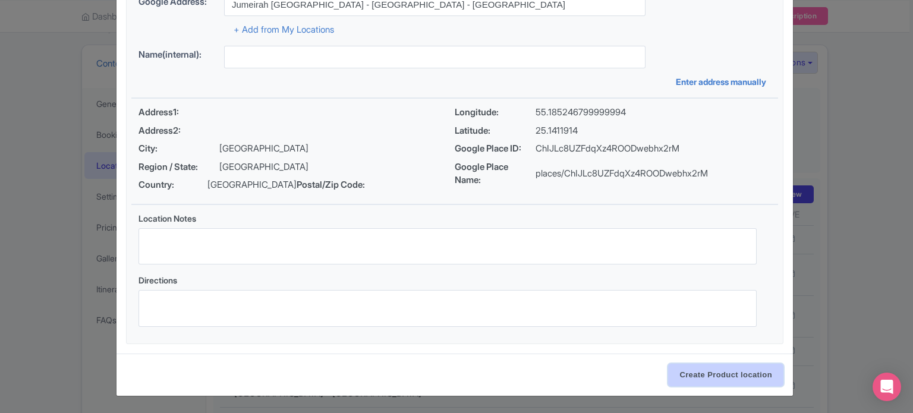
click at [741, 374] on input "Create Product location" at bounding box center [725, 375] width 115 height 23
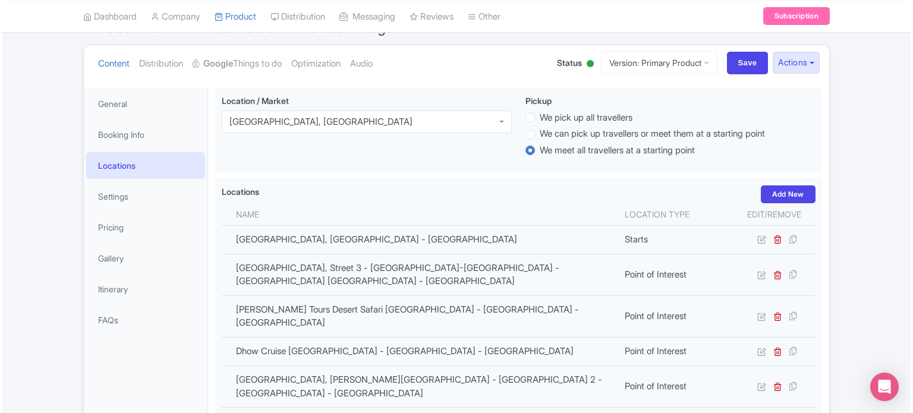
scroll to position [59, 0]
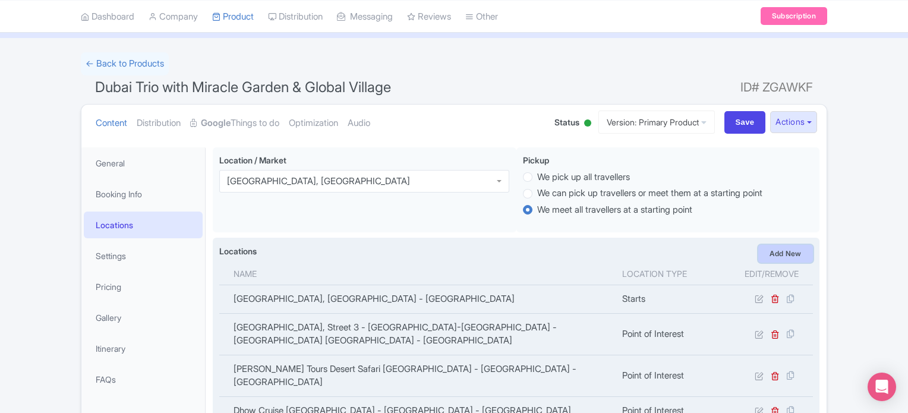
click at [794, 248] on link "Add New" at bounding box center [786, 254] width 55 height 18
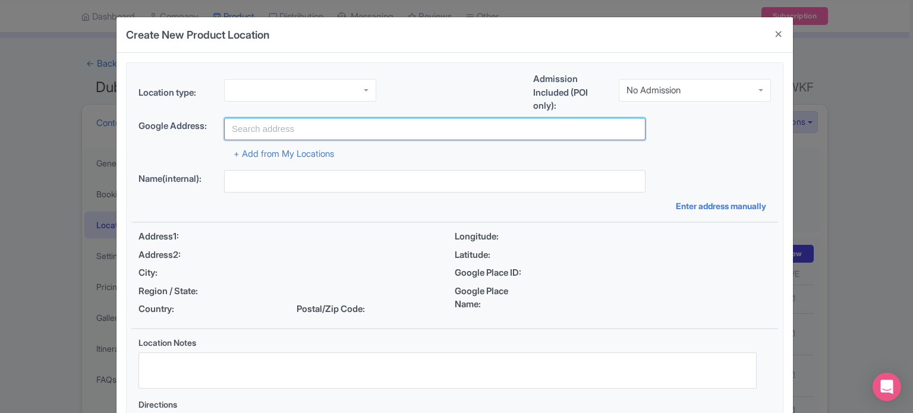
click at [281, 129] on input "text" at bounding box center [434, 129] width 421 height 23
paste input "Dubai Mall"
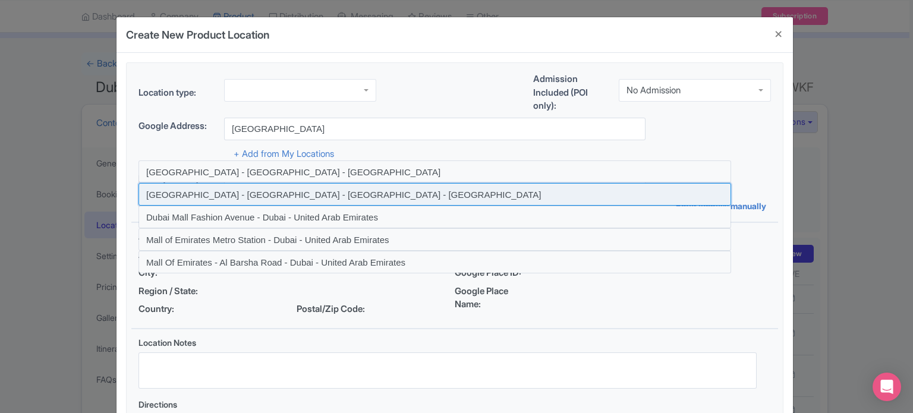
click at [292, 196] on input at bounding box center [435, 194] width 593 height 23
type input "[GEOGRAPHIC_DATA] - [GEOGRAPHIC_DATA] - [GEOGRAPHIC_DATA] - [GEOGRAPHIC_DATA]"
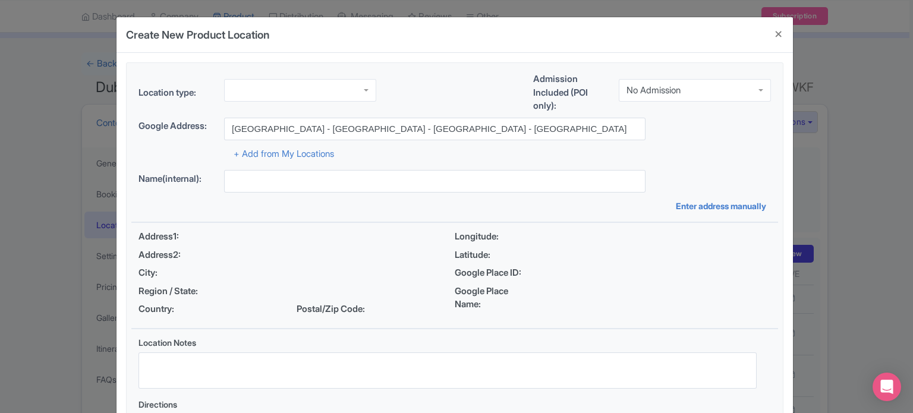
type input "[GEOGRAPHIC_DATA] - [GEOGRAPHIC_DATA] - [GEOGRAPHIC_DATA] - [GEOGRAPHIC_DATA]"
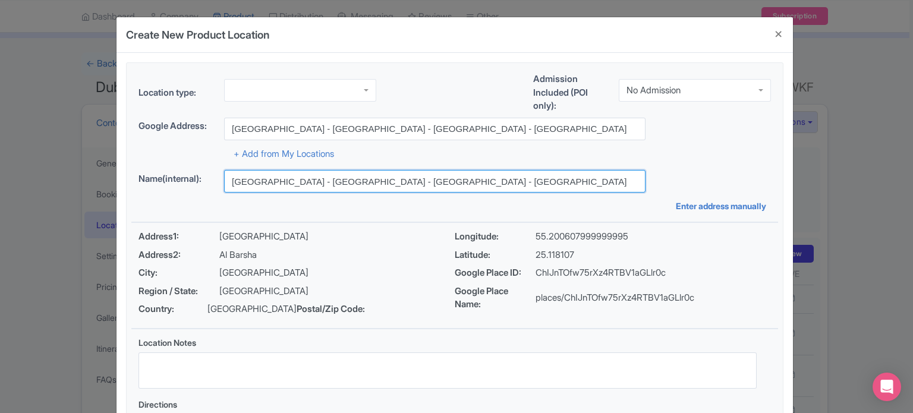
click at [333, 180] on input "[GEOGRAPHIC_DATA] - [GEOGRAPHIC_DATA] - [GEOGRAPHIC_DATA] - [GEOGRAPHIC_DATA]" at bounding box center [434, 181] width 421 height 23
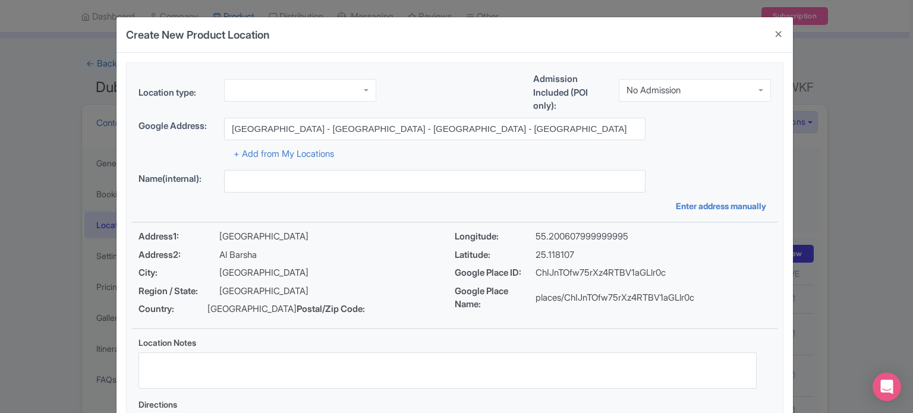
click at [348, 87] on div at bounding box center [300, 90] width 152 height 23
click at [638, 145] on div "+ Add from My Locations" at bounding box center [455, 150] width 632 height 21
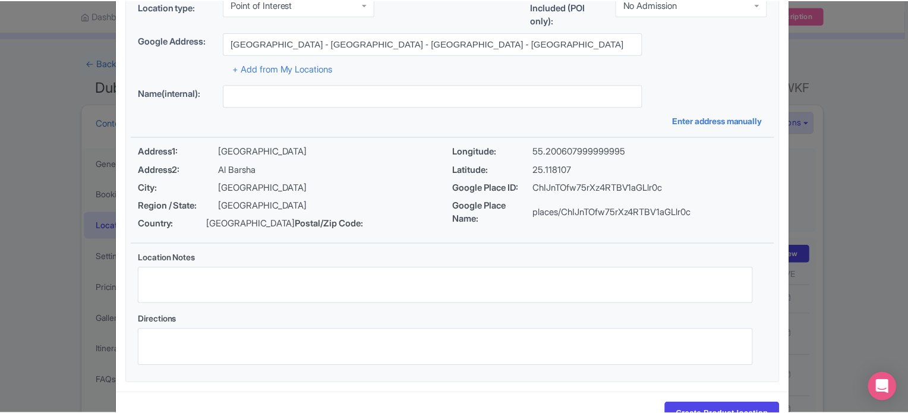
scroll to position [137, 0]
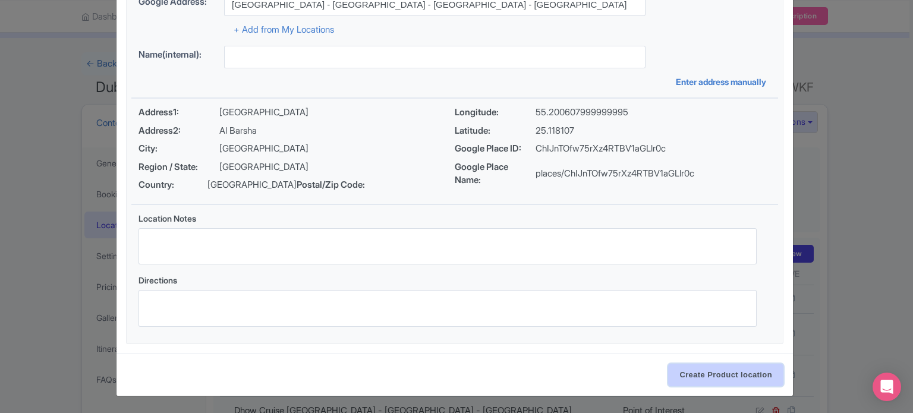
click at [740, 370] on input "Create Product location" at bounding box center [725, 375] width 115 height 23
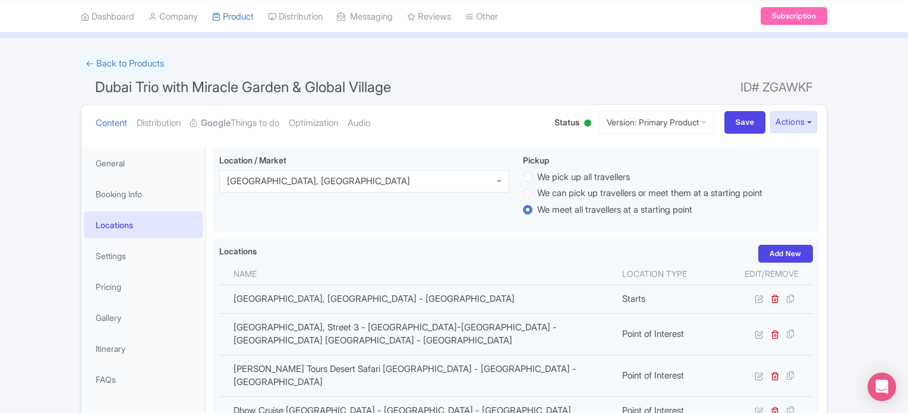
click at [525, 235] on div "Location / Market Dubai, United Arab Emirates Dubai, United Arab Emirates Picku…" at bounding box center [516, 192] width 607 height 90
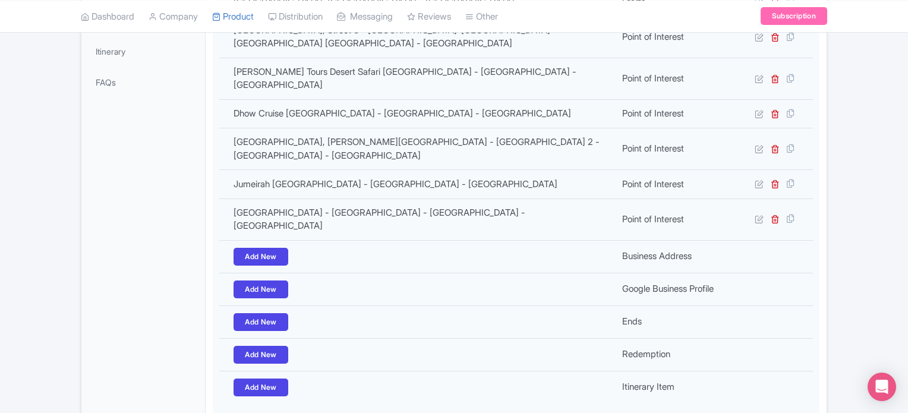
scroll to position [429, 0]
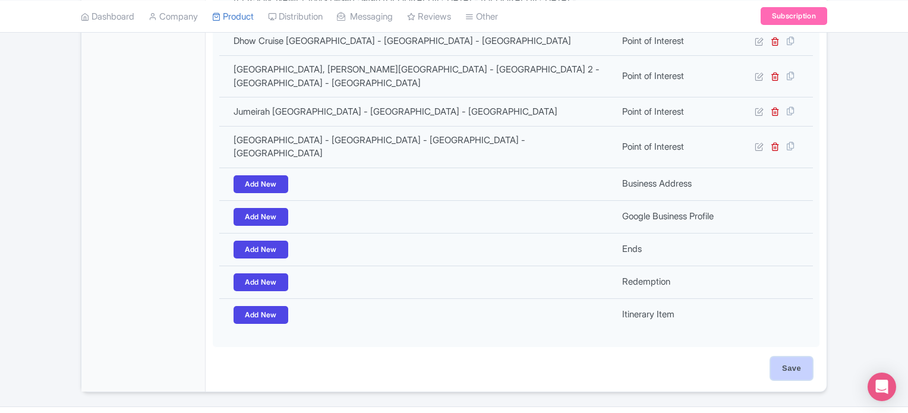
click at [797, 357] on input "Save" at bounding box center [792, 368] width 42 height 23
type input "Update Product"
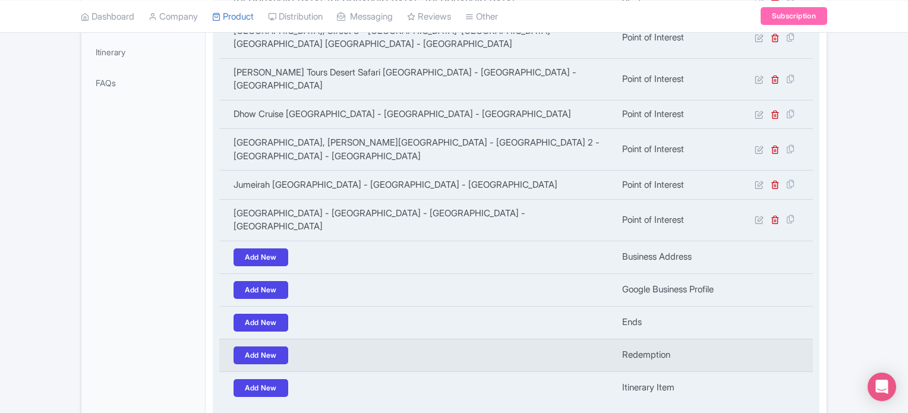
scroll to position [132, 0]
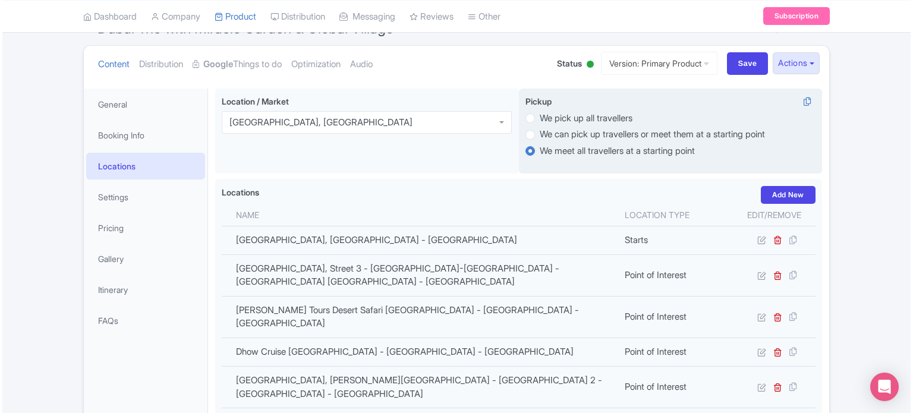
scroll to position [28, 0]
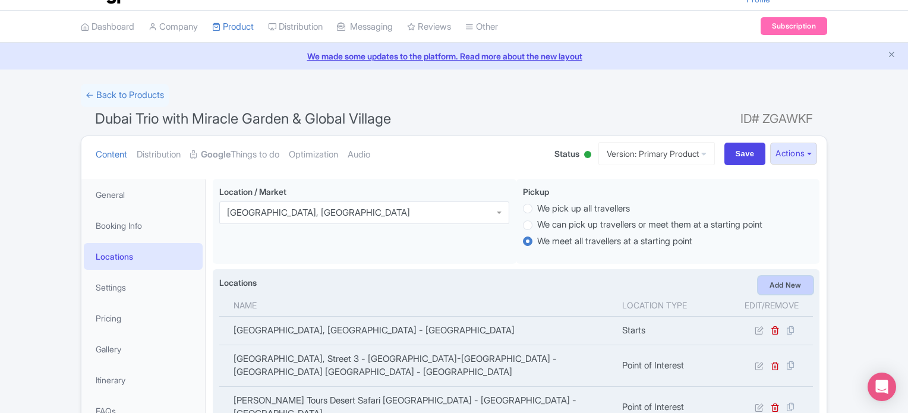
click at [775, 284] on link "Add New" at bounding box center [786, 285] width 55 height 18
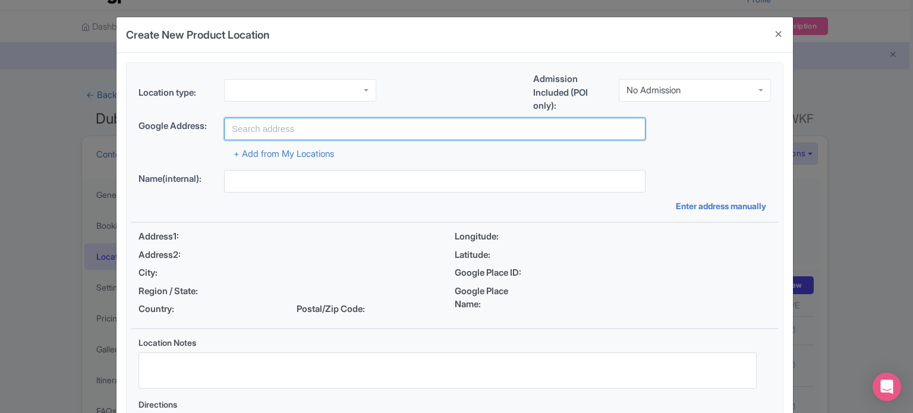
click at [304, 128] on input "text" at bounding box center [434, 129] width 421 height 23
paste input "Dubai Creek"
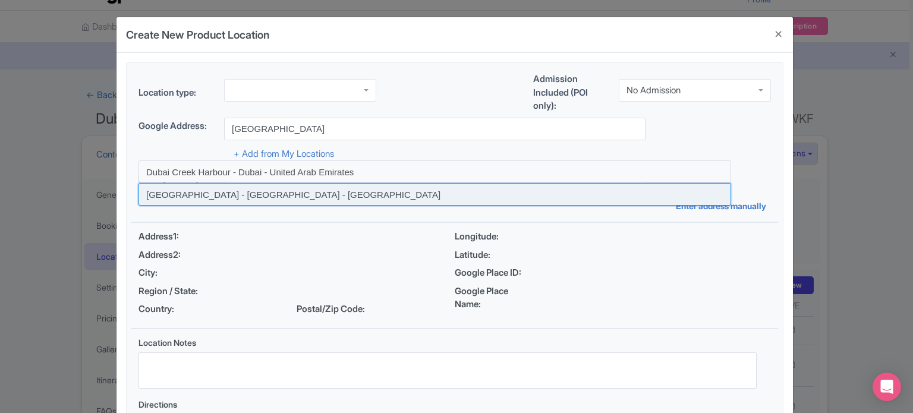
click at [207, 193] on input at bounding box center [435, 194] width 593 height 23
type input "[GEOGRAPHIC_DATA] - [GEOGRAPHIC_DATA] - [GEOGRAPHIC_DATA]"
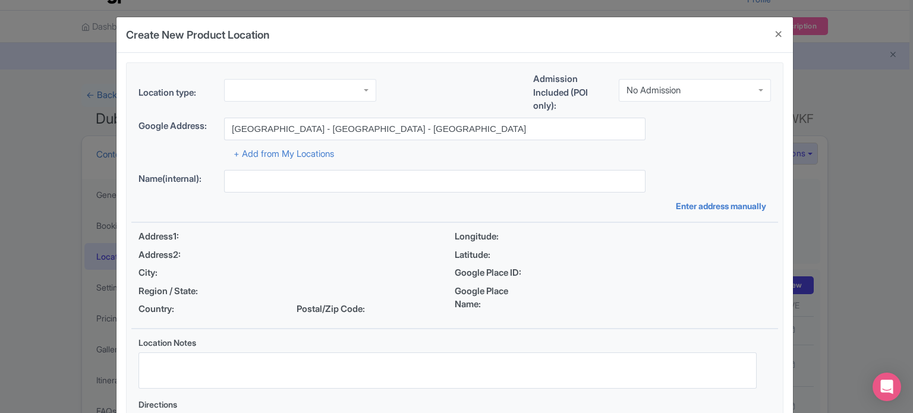
type input "[GEOGRAPHIC_DATA] - [GEOGRAPHIC_DATA] - [GEOGRAPHIC_DATA]"
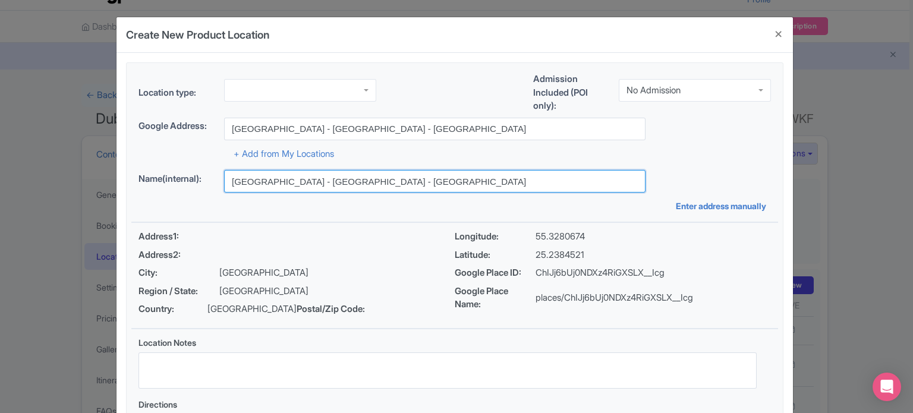
click at [347, 183] on input "[GEOGRAPHIC_DATA] - [GEOGRAPHIC_DATA] - [GEOGRAPHIC_DATA]" at bounding box center [434, 181] width 421 height 23
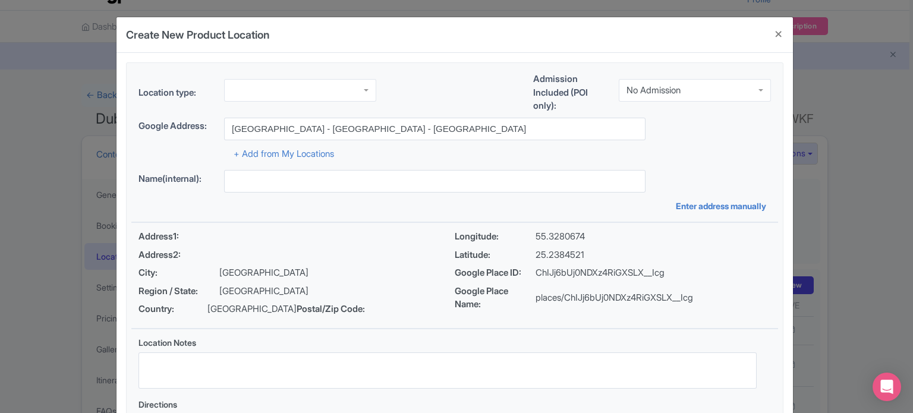
click at [350, 92] on div at bounding box center [300, 90] width 152 height 23
click at [663, 152] on div "+ Add from My Locations" at bounding box center [455, 150] width 632 height 21
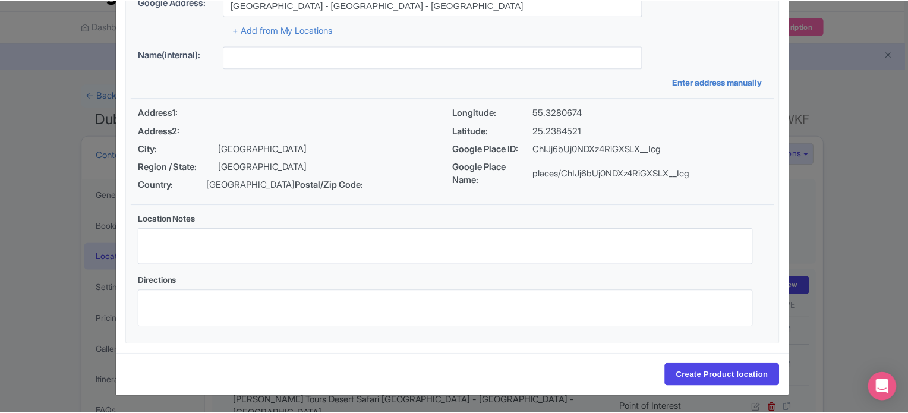
scroll to position [137, 0]
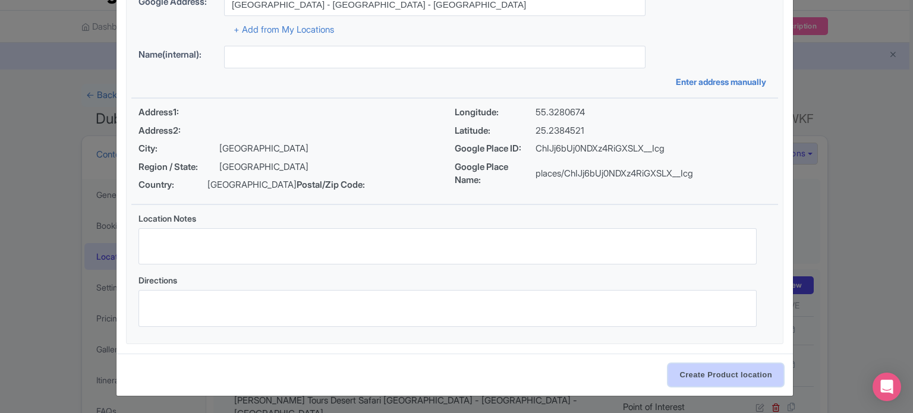
click at [717, 379] on input "Create Product location" at bounding box center [725, 375] width 115 height 23
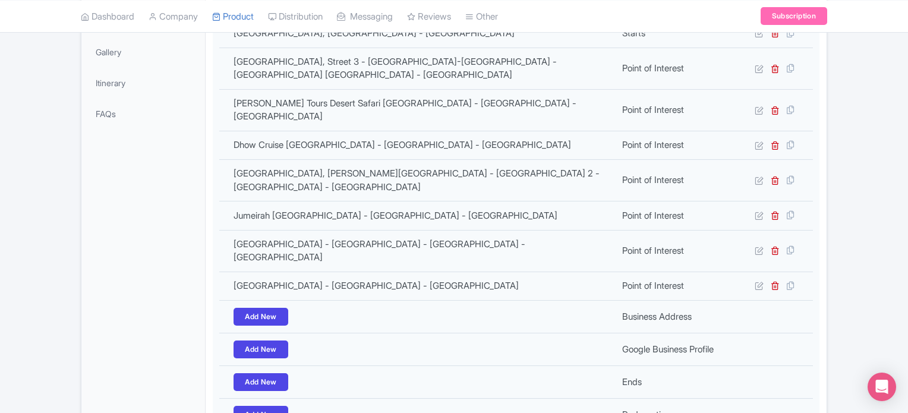
scroll to position [457, 0]
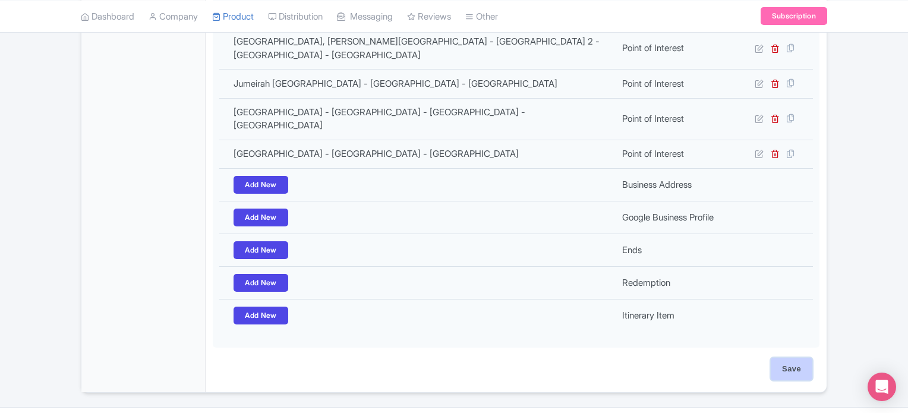
click at [798, 358] on input "Save" at bounding box center [792, 369] width 42 height 23
type input "Update Product"
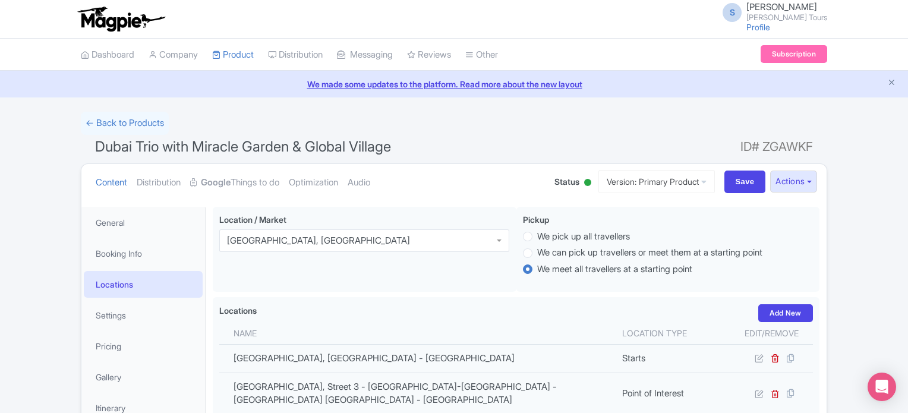
click at [146, 146] on span "Dubai Trio with Miracle Garden & Global Village" at bounding box center [243, 146] width 296 height 17
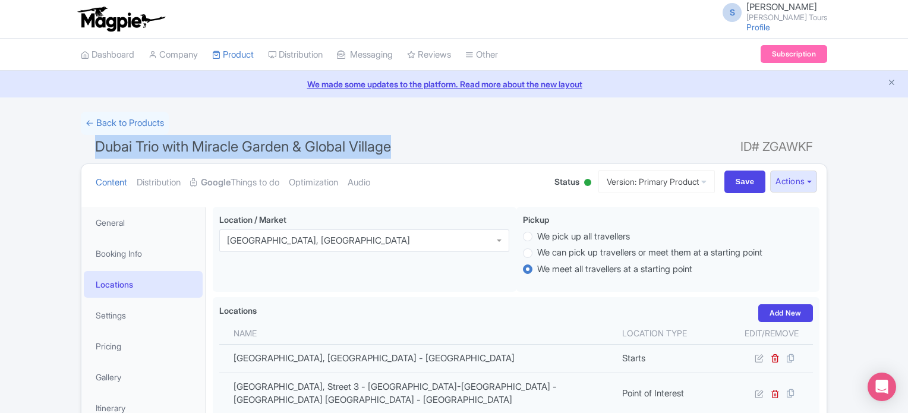
click at [146, 146] on span "Dubai Trio with Miracle Garden & Global Village" at bounding box center [243, 146] width 296 height 17
click at [540, 141] on h1 "Dubai Trio with Miracle Garden & Global Village ID# ZGAWKF" at bounding box center [454, 149] width 747 height 29
